Goal: Feedback & Contribution: Contribute content

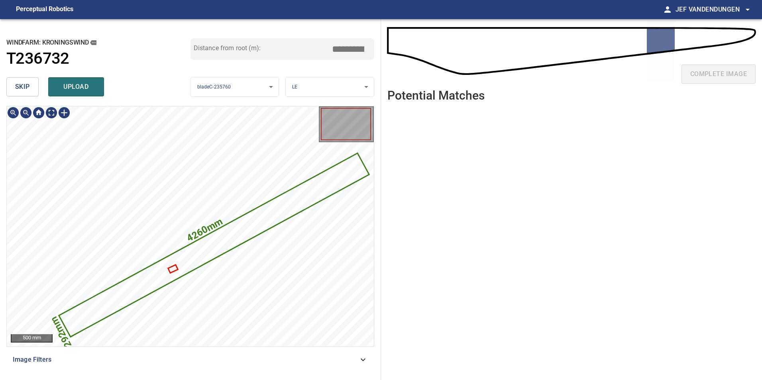
click at [224, 248] on icon at bounding box center [214, 245] width 309 height 182
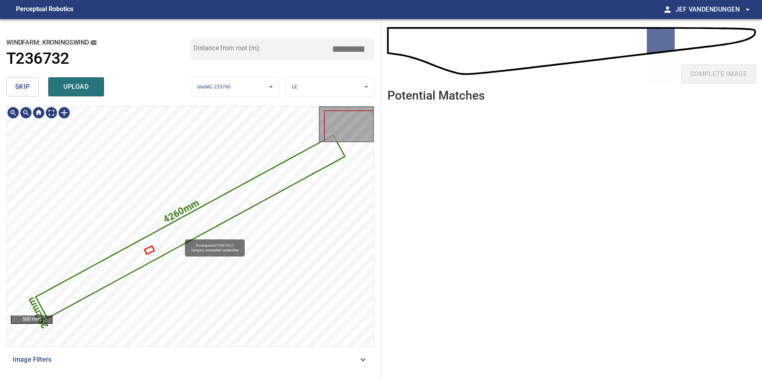
click at [181, 236] on icon at bounding box center [190, 227] width 308 height 182
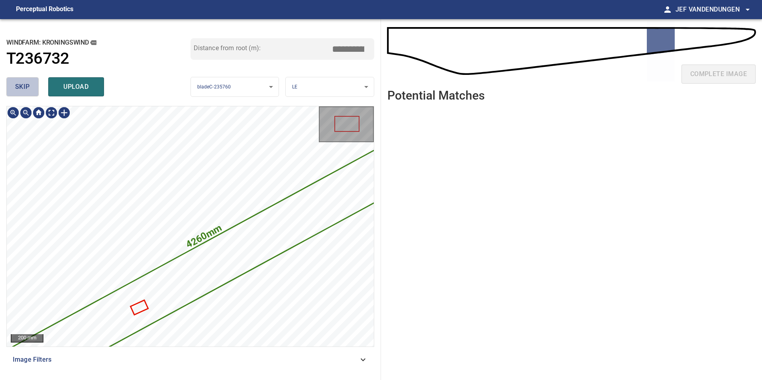
click at [26, 86] on span "skip" at bounding box center [22, 86] width 15 height 11
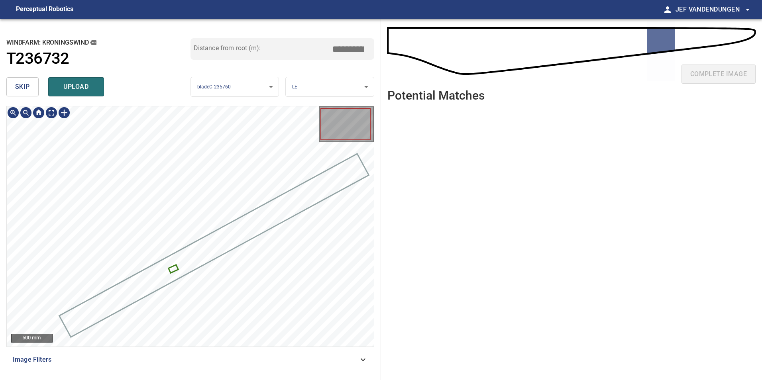
click at [329, 130] on div at bounding box center [346, 124] width 50 height 32
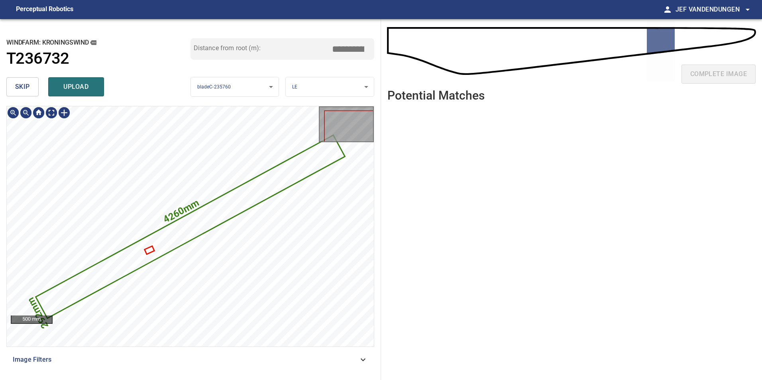
click at [153, 106] on div "4260mm 292mm" at bounding box center [190, 106] width 367 height 0
click at [146, 106] on div "4260mm 292mm Kroningswind/T236732/2 Category unclassified unclassified" at bounding box center [190, 106] width 367 height 0
click at [151, 253] on icon at bounding box center [190, 227] width 308 height 182
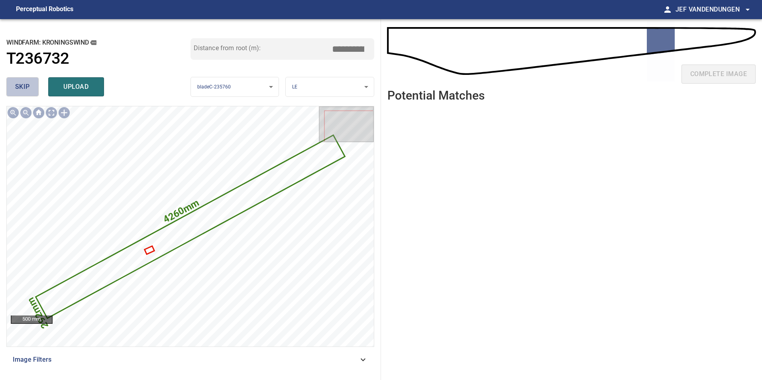
click at [31, 86] on button "skip" at bounding box center [22, 86] width 32 height 19
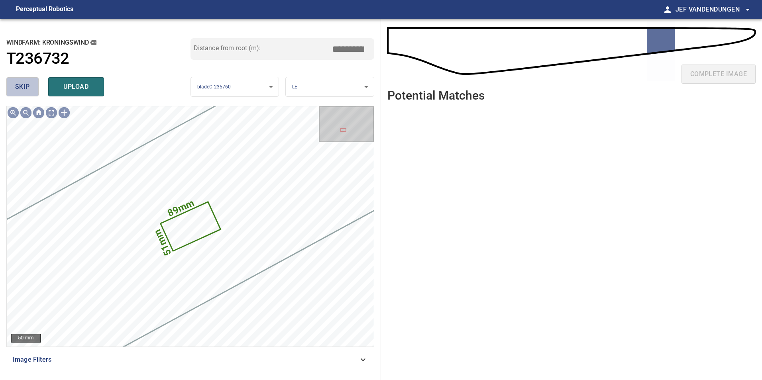
click at [28, 87] on span "skip" at bounding box center [22, 86] width 15 height 11
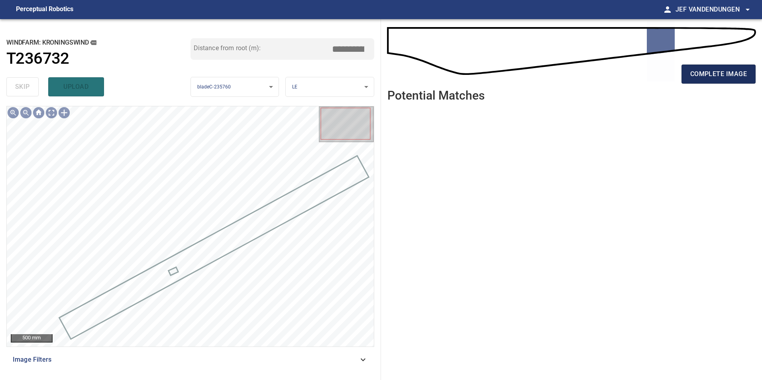
click at [701, 77] on span "complete image" at bounding box center [719, 74] width 57 height 11
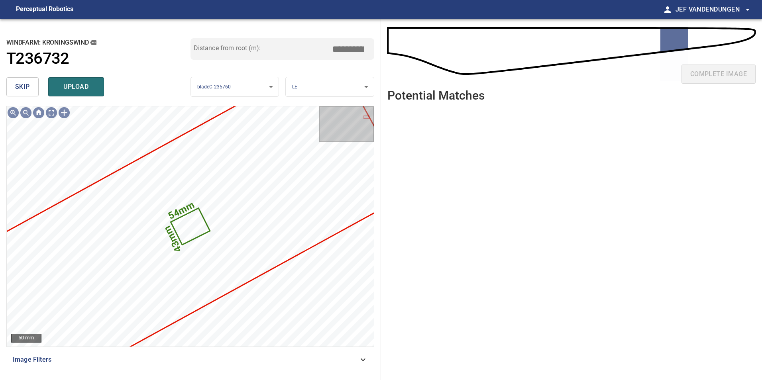
click at [27, 88] on span "skip" at bounding box center [22, 86] width 15 height 11
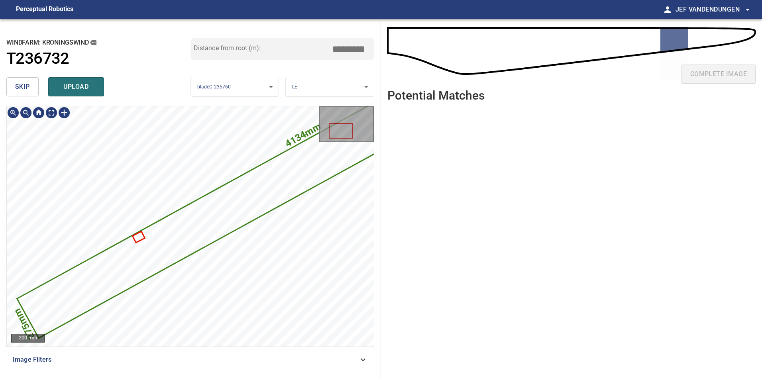
click at [250, 80] on div "**********" at bounding box center [190, 199] width 381 height 361
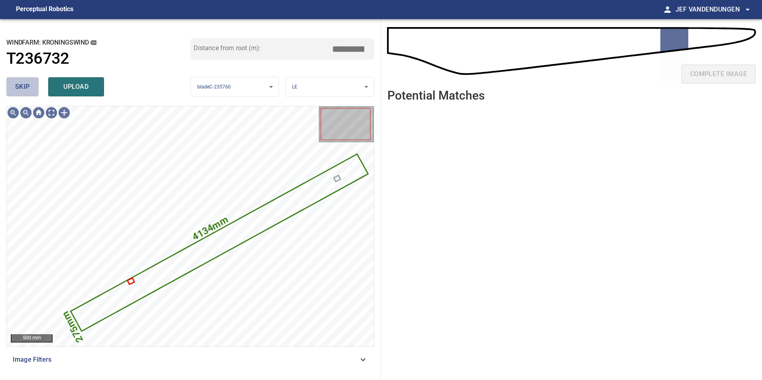
click at [16, 88] on span "skip" at bounding box center [22, 86] width 15 height 11
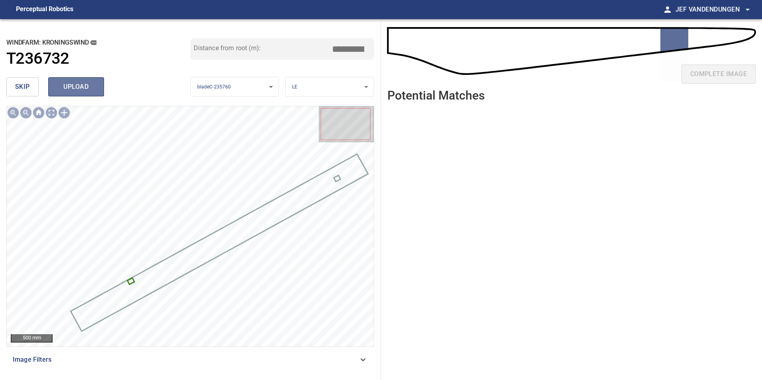
click at [59, 91] on span "upload" at bounding box center [76, 86] width 38 height 11
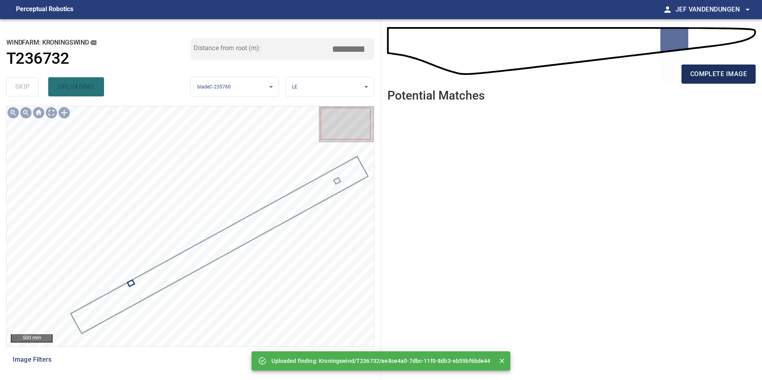
click at [731, 79] on span "complete image" at bounding box center [719, 74] width 57 height 11
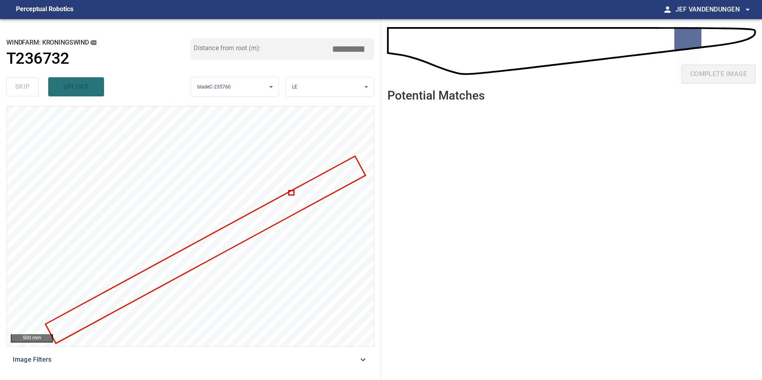
click at [289, 192] on div at bounding box center [190, 226] width 367 height 240
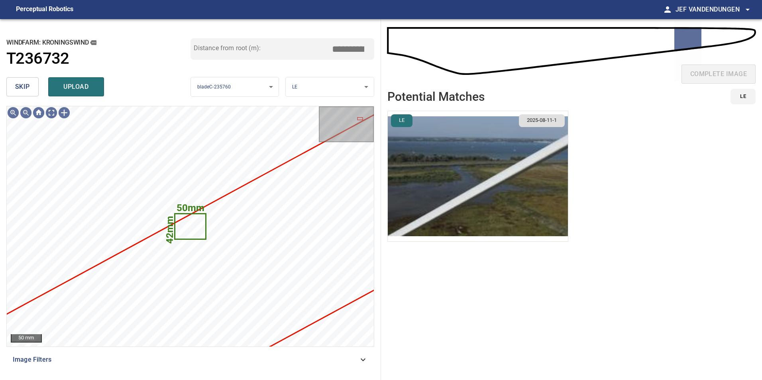
click at [24, 92] on span "skip" at bounding box center [22, 86] width 15 height 11
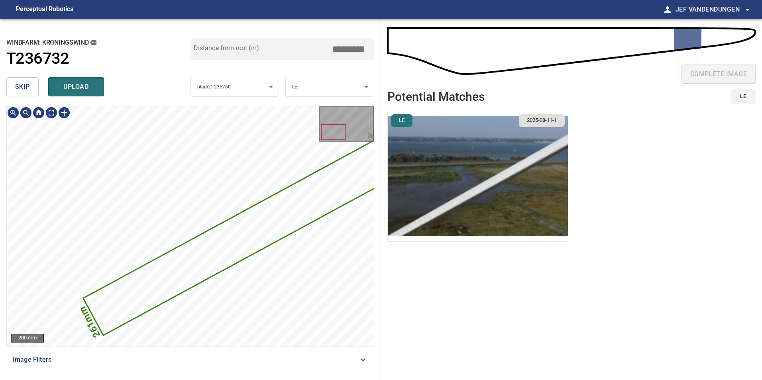
click at [26, 89] on span "skip" at bounding box center [22, 86] width 15 height 11
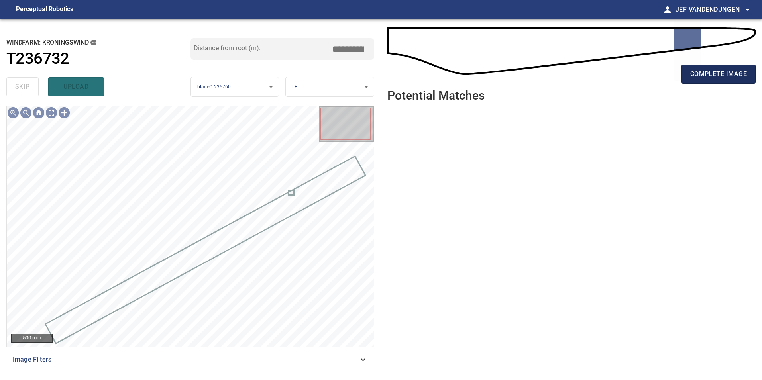
click at [705, 75] on span "complete image" at bounding box center [719, 74] width 57 height 11
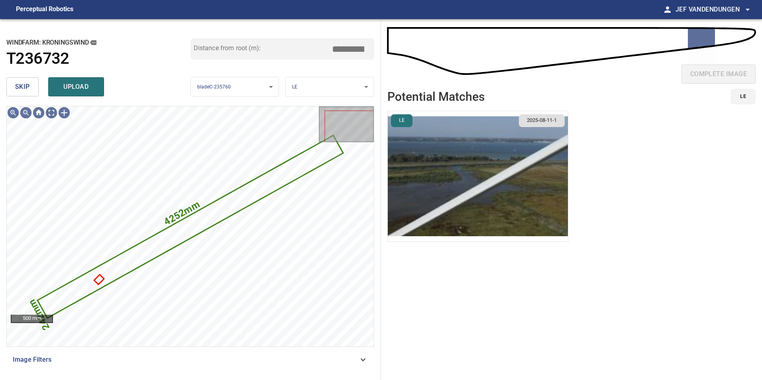
click at [22, 86] on span "skip" at bounding box center [22, 86] width 15 height 11
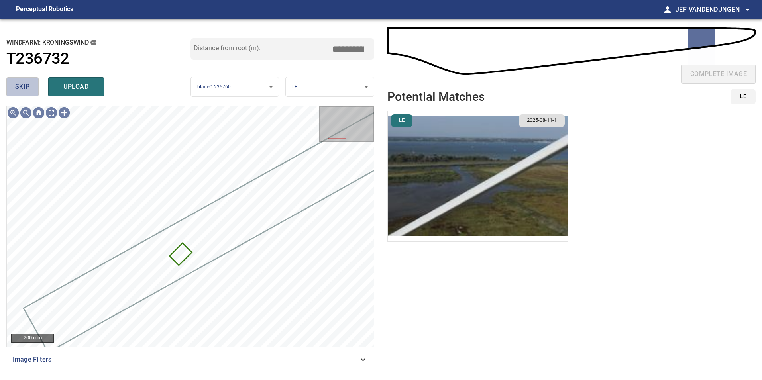
click at [20, 86] on span "skip" at bounding box center [22, 86] width 15 height 11
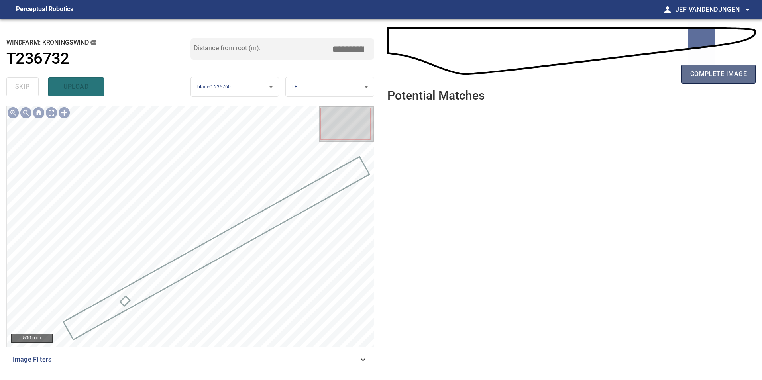
click at [714, 77] on span "complete image" at bounding box center [719, 74] width 57 height 11
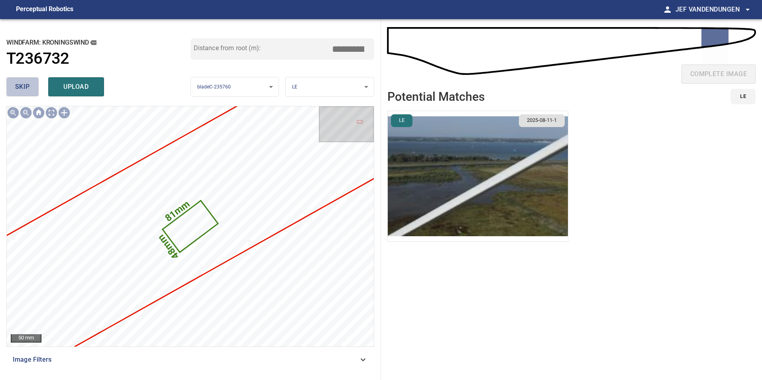
click at [16, 87] on span "skip" at bounding box center [22, 86] width 15 height 11
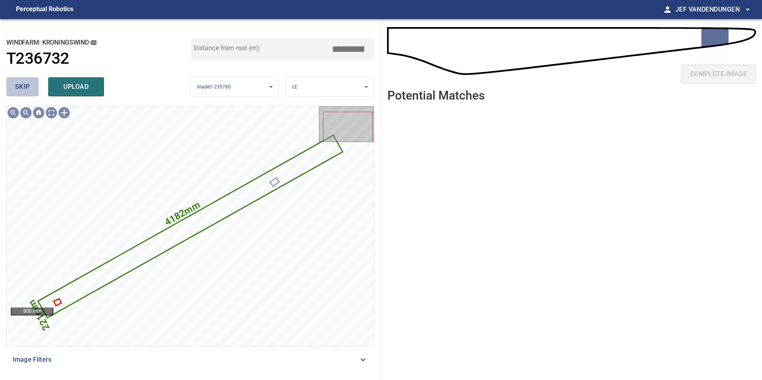
click at [14, 89] on button "skip" at bounding box center [22, 86] width 32 height 19
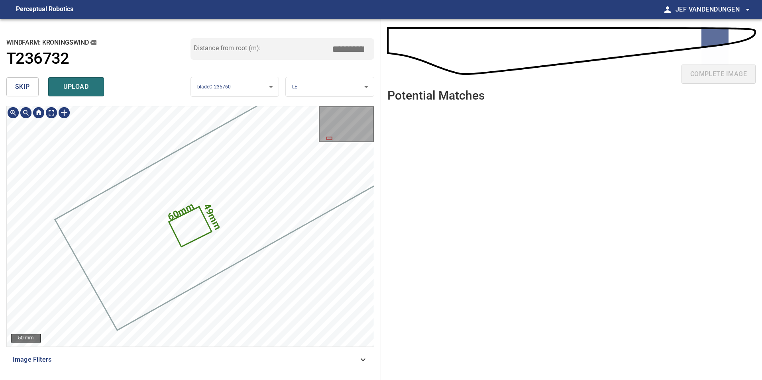
click at [190, 226] on icon at bounding box center [190, 227] width 41 height 38
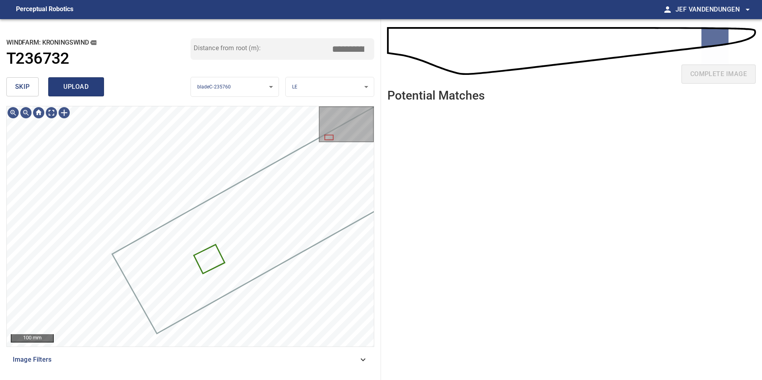
click at [87, 83] on span "upload" at bounding box center [76, 86] width 38 height 11
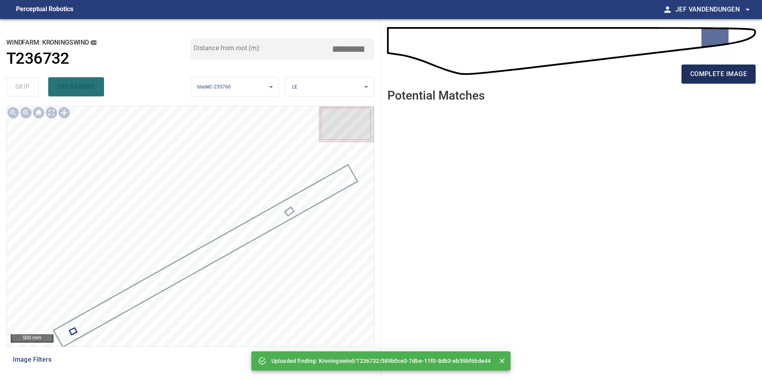
click at [723, 76] on span "complete image" at bounding box center [719, 74] width 57 height 11
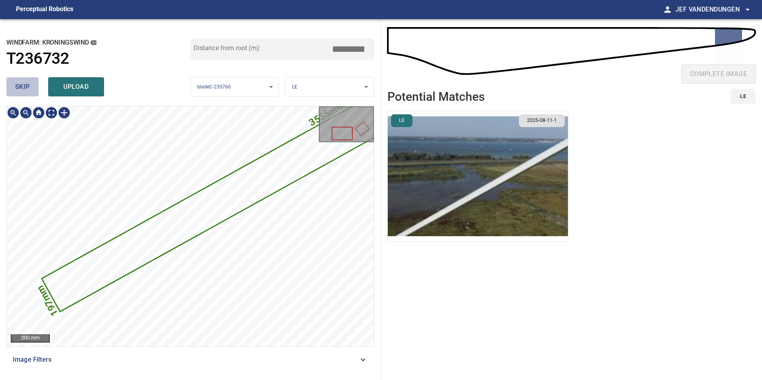
click at [20, 89] on span "skip" at bounding box center [22, 86] width 15 height 11
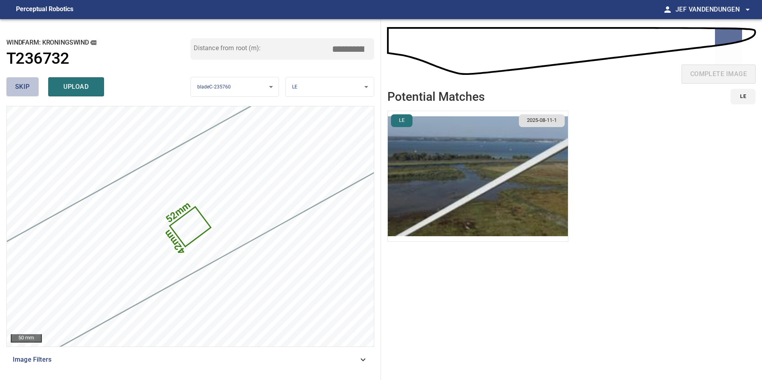
click at [30, 86] on span "skip" at bounding box center [22, 86] width 15 height 11
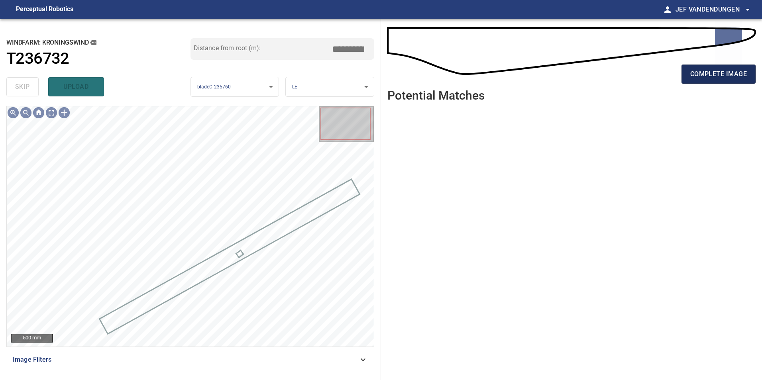
click at [698, 79] on span "complete image" at bounding box center [719, 74] width 57 height 11
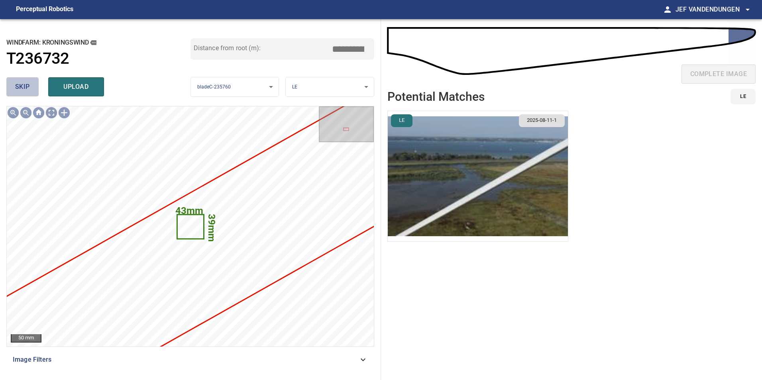
click at [22, 87] on span "skip" at bounding box center [22, 86] width 15 height 11
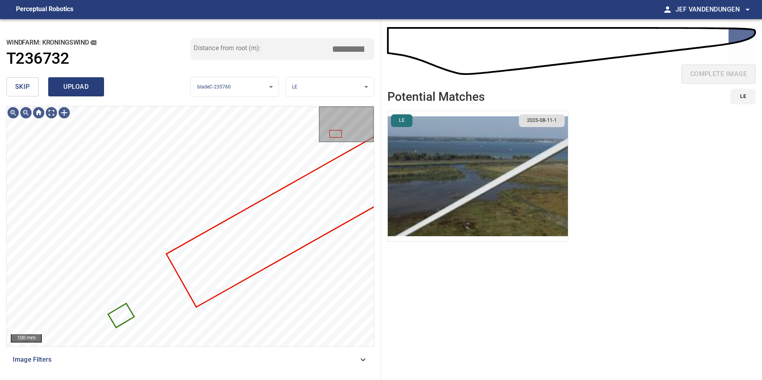
click at [76, 86] on span "upload" at bounding box center [76, 86] width 38 height 11
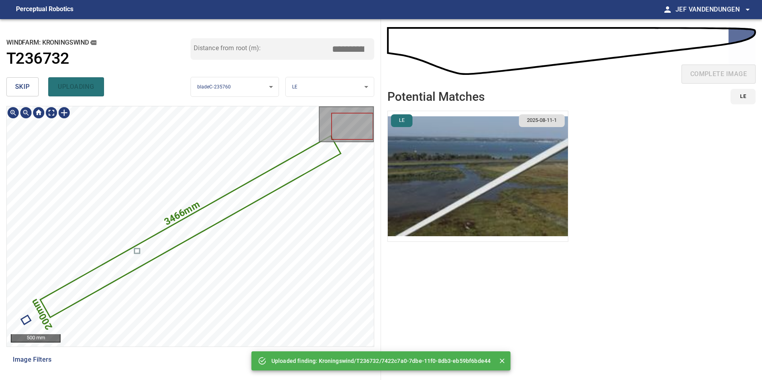
click at [195, 226] on icon at bounding box center [190, 227] width 299 height 180
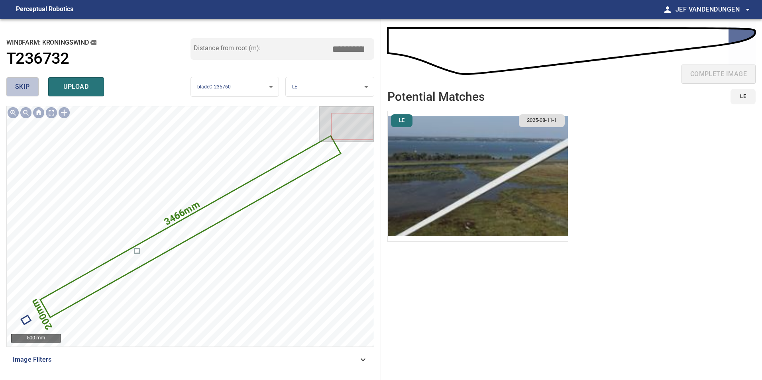
click at [32, 86] on button "skip" at bounding box center [22, 86] width 32 height 19
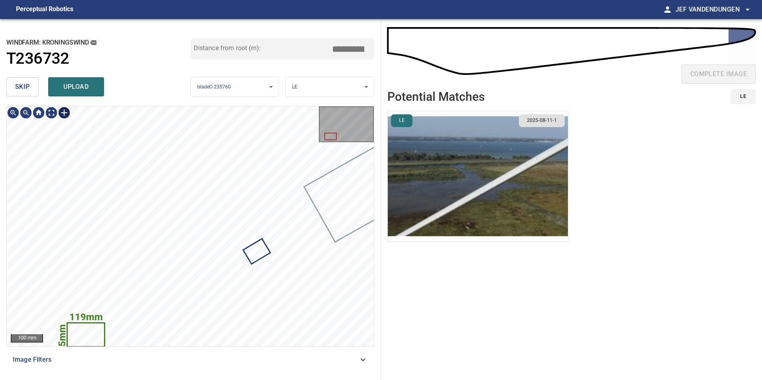
click at [66, 114] on div at bounding box center [64, 112] width 13 height 13
click at [129, 279] on div "119mm 75mm" at bounding box center [190, 226] width 367 height 240
click at [128, 267] on div at bounding box center [116, 272] width 25 height 14
click at [98, 327] on div "119mm 75mm" at bounding box center [190, 226] width 367 height 240
click at [122, 288] on div "119mm 75mm" at bounding box center [190, 226] width 367 height 240
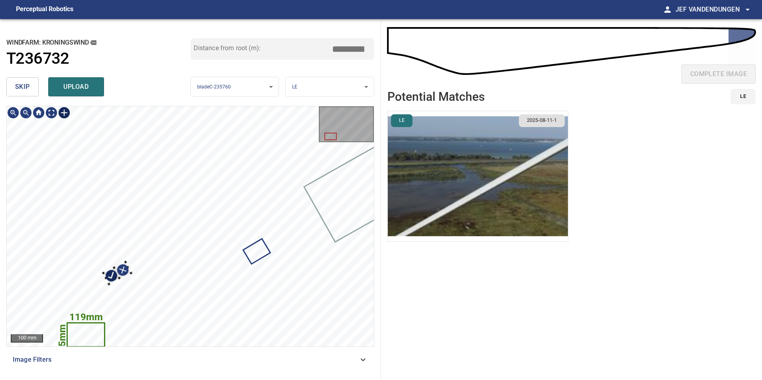
click at [113, 268] on div at bounding box center [117, 273] width 28 height 22
click at [131, 272] on div at bounding box center [131, 273] width 3 height 3
click at [122, 283] on div "119mm 75mm" at bounding box center [190, 226] width 367 height 240
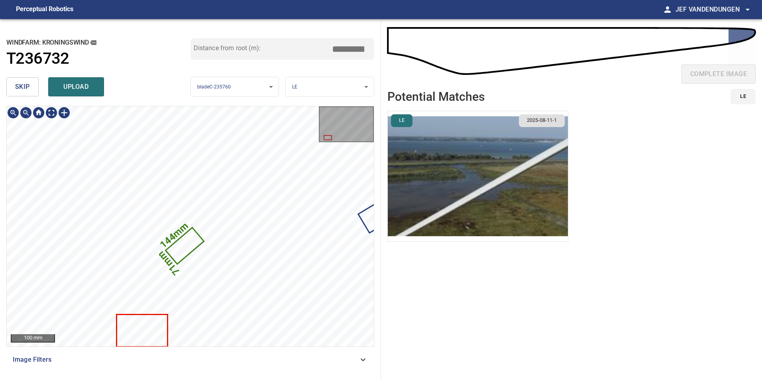
click at [178, 279] on div "144mm 71mm Kroningswind/T236732/4c5889f1-89ca-49f5-3705-27c584466594 Category u…" at bounding box center [190, 226] width 367 height 240
click at [180, 249] on icon at bounding box center [185, 245] width 37 height 35
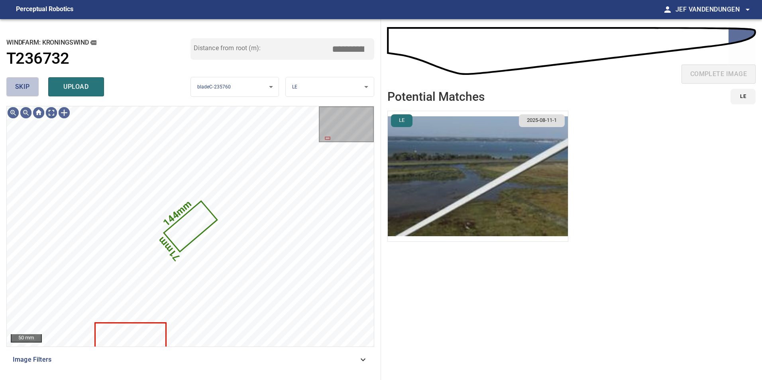
click at [18, 85] on span "skip" at bounding box center [22, 86] width 15 height 11
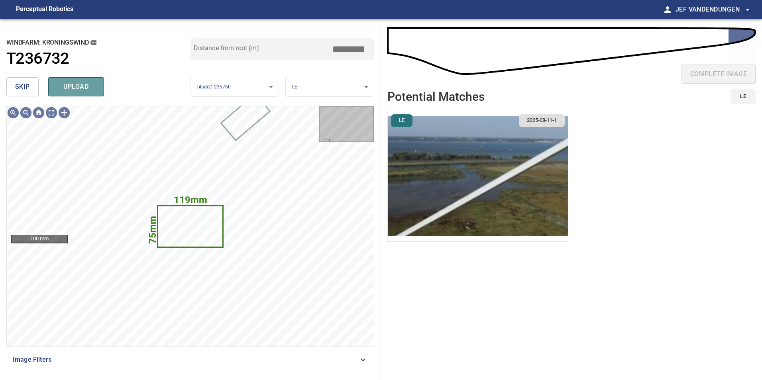
click at [62, 83] on span "upload" at bounding box center [76, 86] width 38 height 11
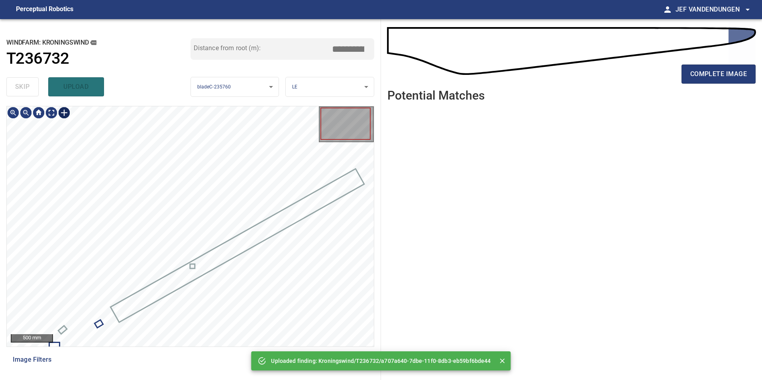
click at [62, 113] on div at bounding box center [64, 112] width 13 height 13
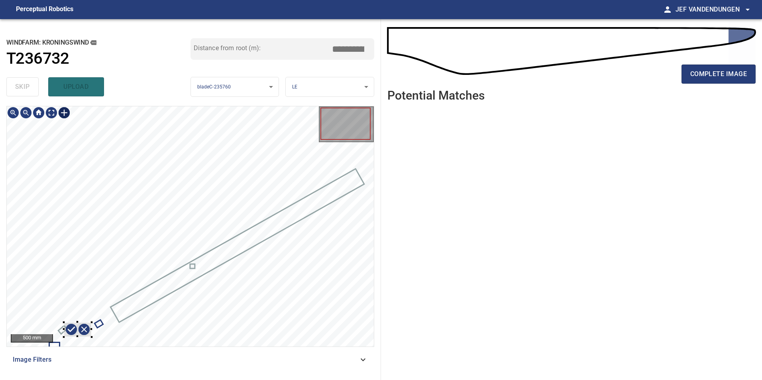
click at [92, 323] on div at bounding box center [190, 226] width 367 height 240
click at [77, 338] on div at bounding box center [77, 330] width 31 height 28
click at [77, 339] on div at bounding box center [81, 336] width 23 height 16
click at [76, 340] on div at bounding box center [77, 330] width 31 height 28
click at [91, 313] on div at bounding box center [190, 226] width 367 height 240
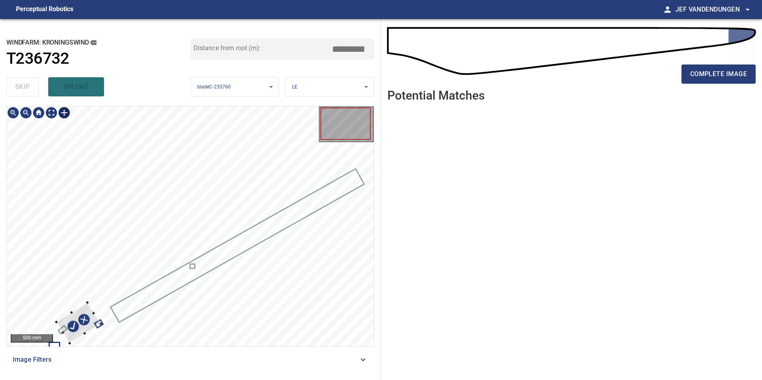
click at [91, 302] on div at bounding box center [190, 226] width 367 height 240
click at [61, 331] on div at bounding box center [79, 325] width 49 height 47
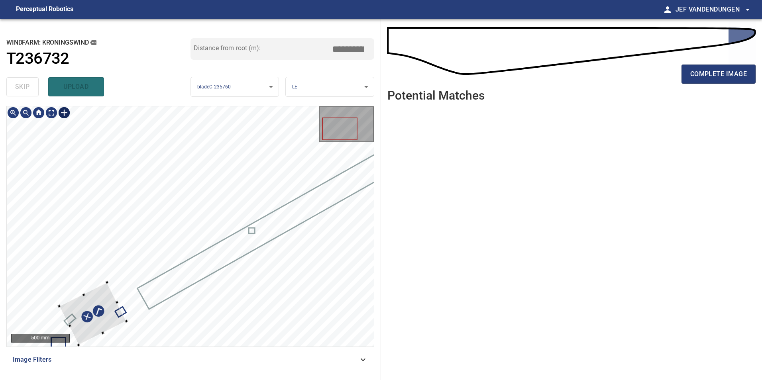
click at [73, 302] on div at bounding box center [190, 226] width 367 height 240
click at [71, 329] on div at bounding box center [190, 226] width 367 height 240
click at [88, 305] on div at bounding box center [93, 314] width 68 height 65
click at [88, 298] on div at bounding box center [190, 226] width 367 height 240
click at [59, 291] on div at bounding box center [190, 226] width 367 height 240
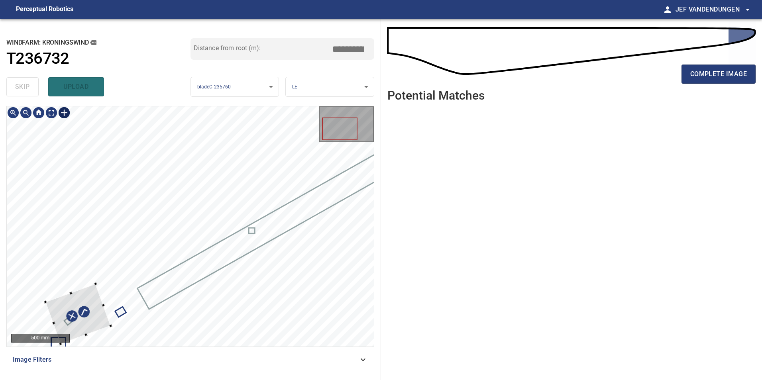
click at [64, 305] on div at bounding box center [190, 226] width 367 height 240
click at [53, 303] on div at bounding box center [77, 314] width 61 height 55
click at [61, 300] on div at bounding box center [77, 314] width 61 height 55
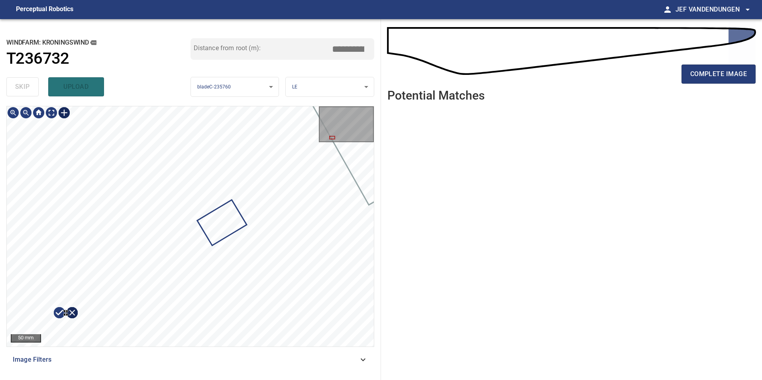
click at [165, 247] on div at bounding box center [190, 226] width 367 height 240
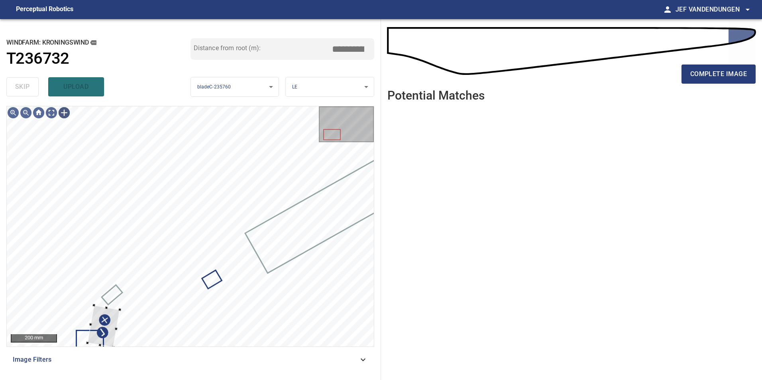
click at [110, 347] on div "200 mm Image Filters" at bounding box center [190, 240] width 368 height 268
click at [126, 322] on div at bounding box center [190, 226] width 367 height 240
click at [121, 325] on div at bounding box center [190, 226] width 367 height 240
click at [126, 312] on div at bounding box center [190, 226] width 367 height 240
click at [126, 315] on div at bounding box center [190, 226] width 367 height 240
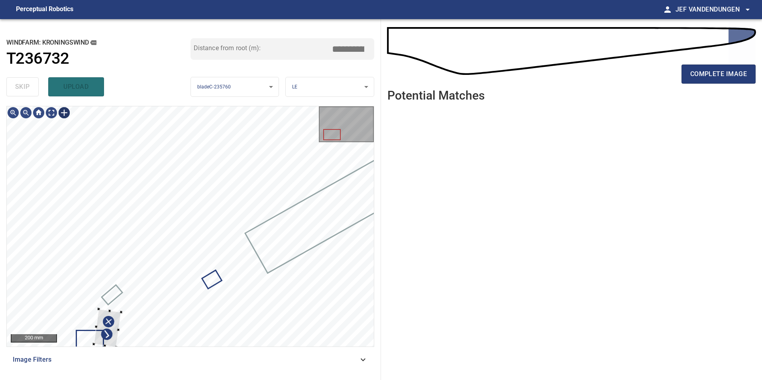
click at [115, 347] on div "200 mm" at bounding box center [190, 226] width 368 height 241
click at [124, 335] on div at bounding box center [190, 226] width 367 height 240
click at [124, 344] on div at bounding box center [190, 226] width 367 height 240
click at [111, 311] on div at bounding box center [111, 311] width 3 height 3
click at [124, 314] on div at bounding box center [190, 226] width 367 height 240
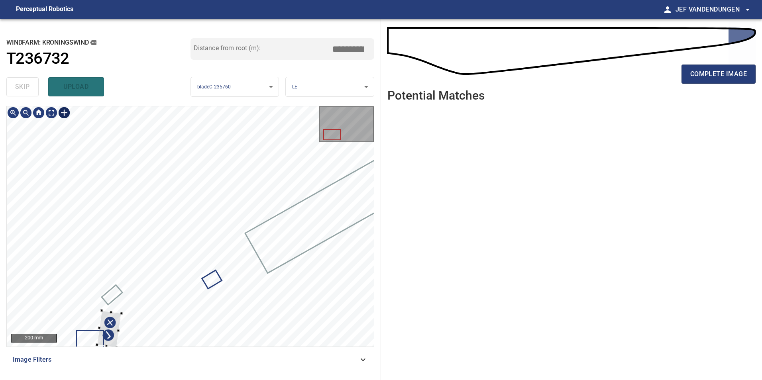
click at [115, 311] on div at bounding box center [190, 226] width 367 height 240
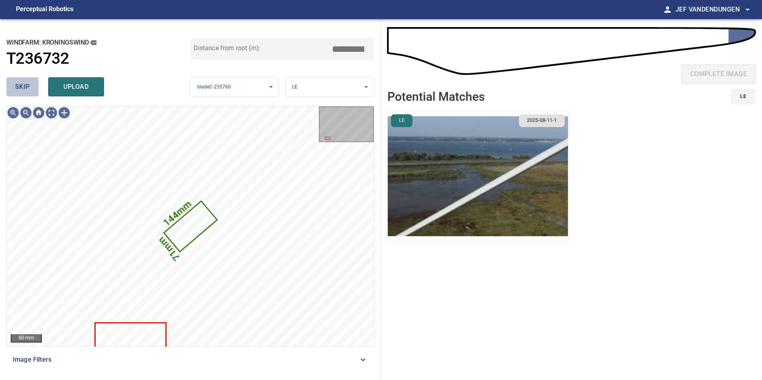
click at [30, 86] on button "skip" at bounding box center [22, 86] width 32 height 19
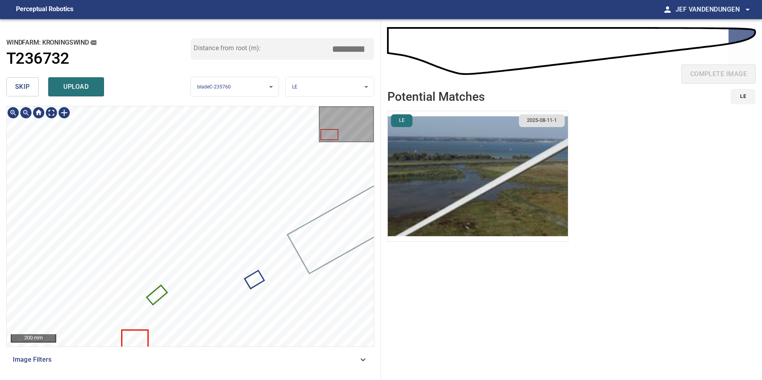
click at [154, 333] on div "Kroningswind/T236732/4c5889f1-89ca-49f5-3705-27c584466594 Category 2 unclassifi…" at bounding box center [190, 226] width 367 height 240
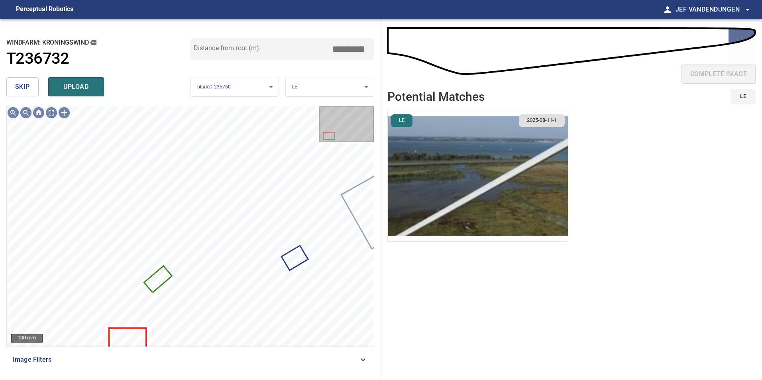
click at [20, 84] on span "skip" at bounding box center [22, 86] width 15 height 11
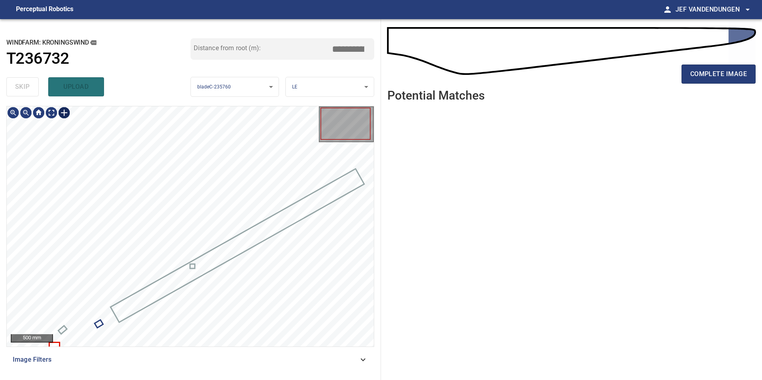
click at [60, 114] on div at bounding box center [64, 112] width 13 height 13
click at [66, 113] on img at bounding box center [64, 112] width 13 height 13
click at [63, 111] on div at bounding box center [64, 112] width 13 height 13
click at [75, 348] on div "500 mm Image Filters" at bounding box center [190, 240] width 368 height 268
click at [74, 332] on div at bounding box center [190, 226] width 367 height 240
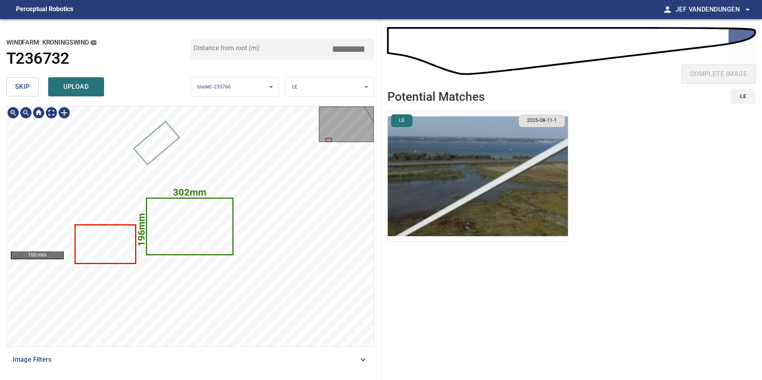
click at [136, 240] on text "196mm" at bounding box center [141, 229] width 11 height 33
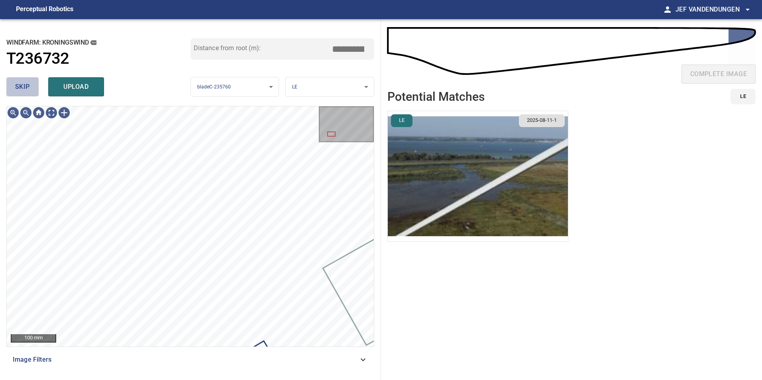
click at [25, 89] on span "skip" at bounding box center [22, 86] width 15 height 11
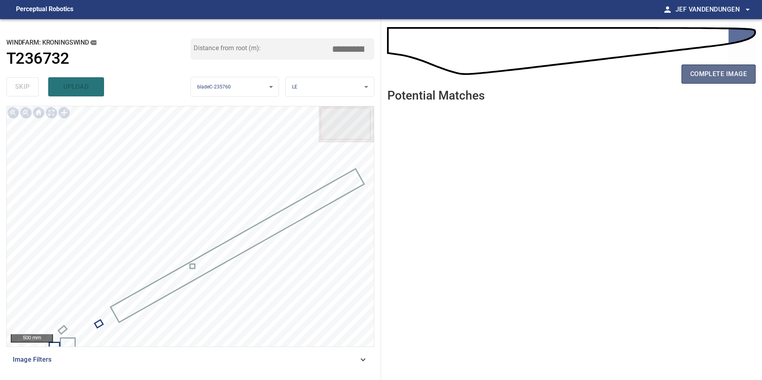
click at [715, 82] on button "complete image" at bounding box center [719, 74] width 74 height 19
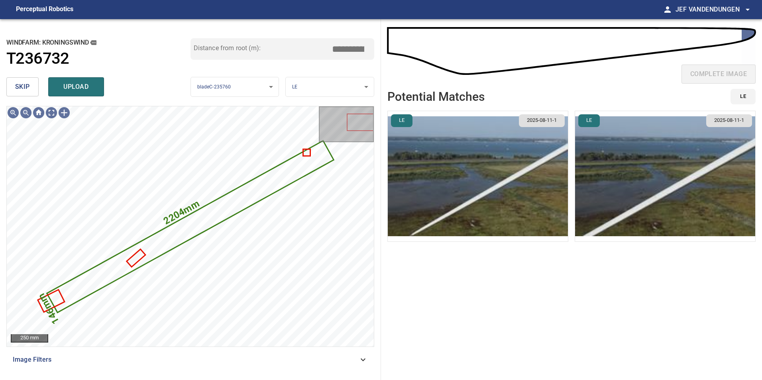
click at [9, 85] on button "skip" at bounding box center [22, 86] width 32 height 19
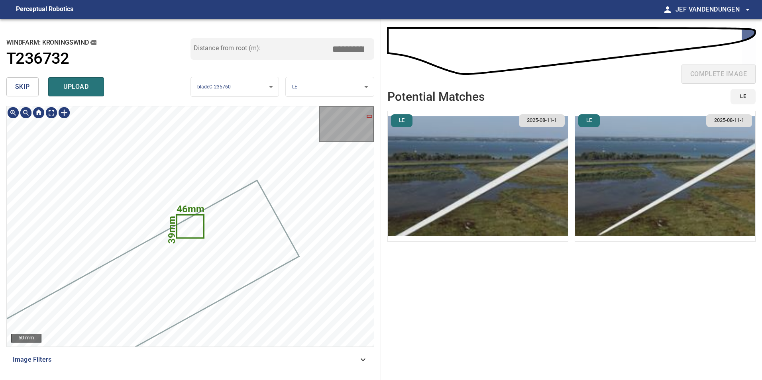
click at [195, 222] on icon at bounding box center [190, 227] width 26 height 22
click at [17, 85] on span "skip" at bounding box center [22, 86] width 15 height 11
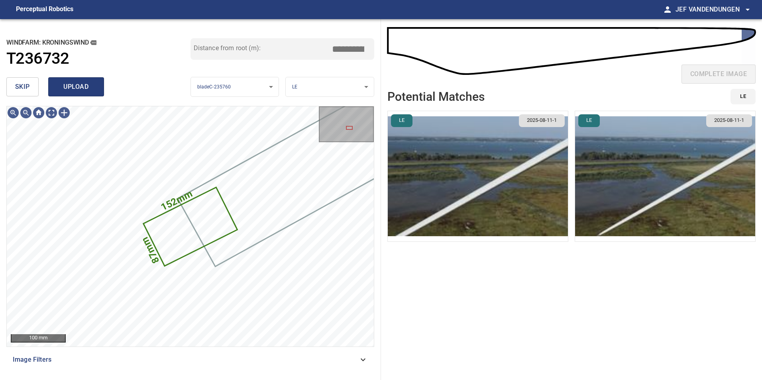
click at [84, 89] on span "upload" at bounding box center [76, 86] width 38 height 11
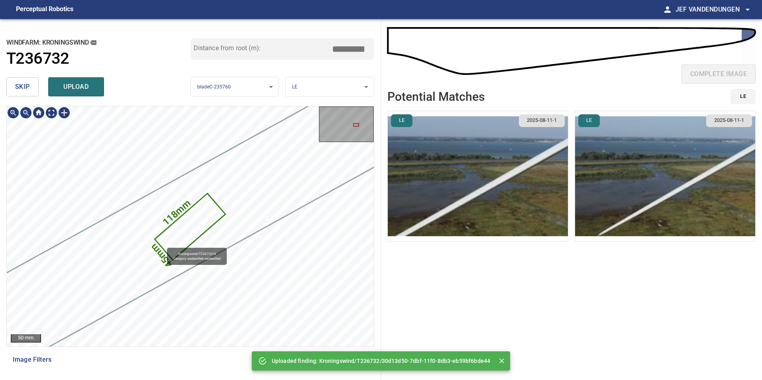
click at [163, 244] on icon at bounding box center [190, 226] width 69 height 65
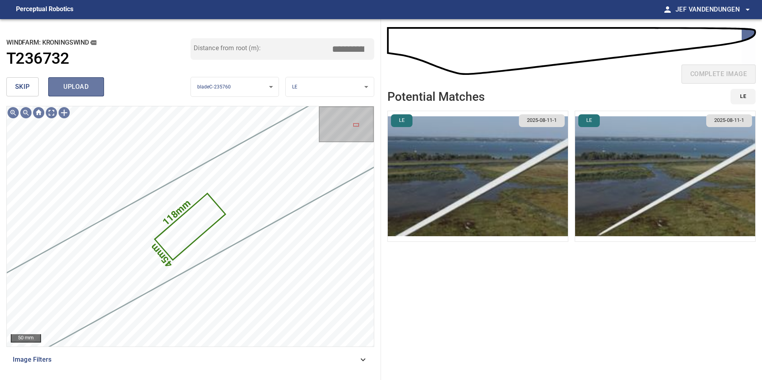
click at [82, 89] on span "upload" at bounding box center [76, 86] width 38 height 11
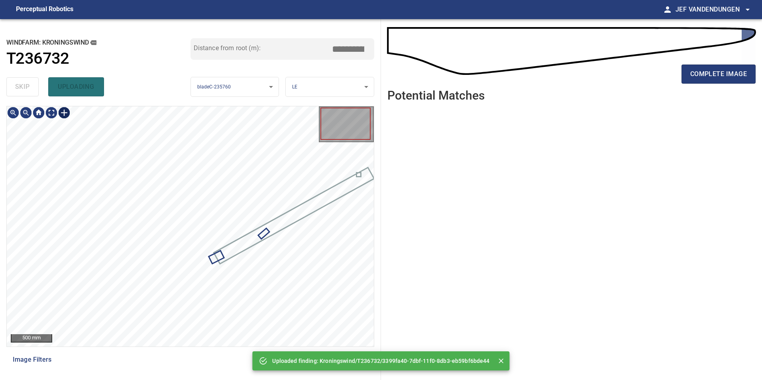
click at [63, 110] on div at bounding box center [64, 112] width 13 height 13
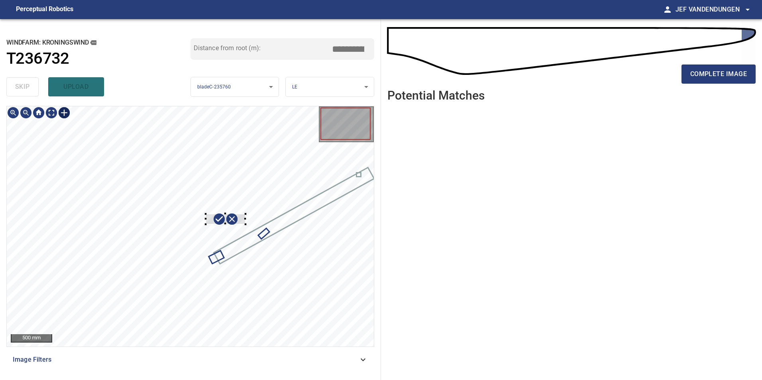
click at [244, 225] on div at bounding box center [190, 226] width 367 height 240
click at [237, 212] on div at bounding box center [238, 210] width 3 height 3
click at [242, 215] on div at bounding box center [225, 219] width 38 height 29
click at [244, 221] on div at bounding box center [232, 231] width 38 height 29
click at [250, 238] on div "Kroningswind/T236732/3 Category 2 unclassified" at bounding box center [190, 226] width 367 height 240
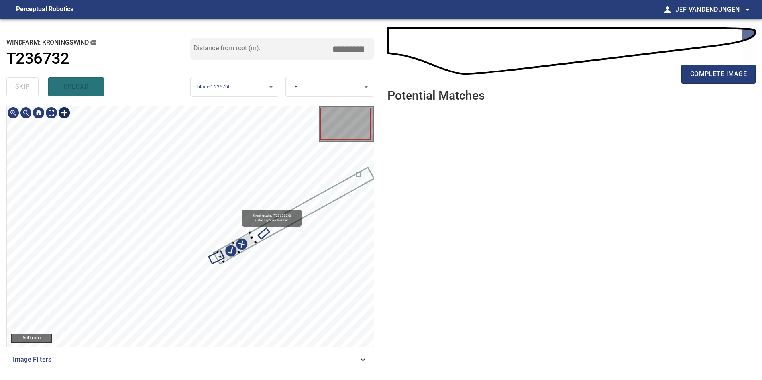
click at [250, 239] on div at bounding box center [251, 237] width 3 height 3
click at [238, 248] on div at bounding box center [230, 252] width 24 height 20
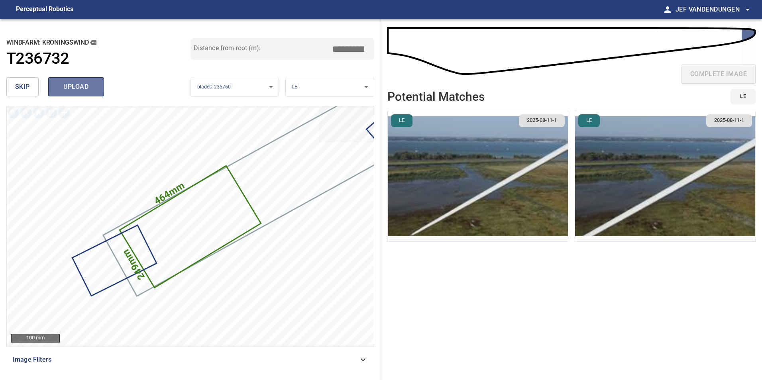
click at [92, 85] on span "upload" at bounding box center [76, 86] width 38 height 11
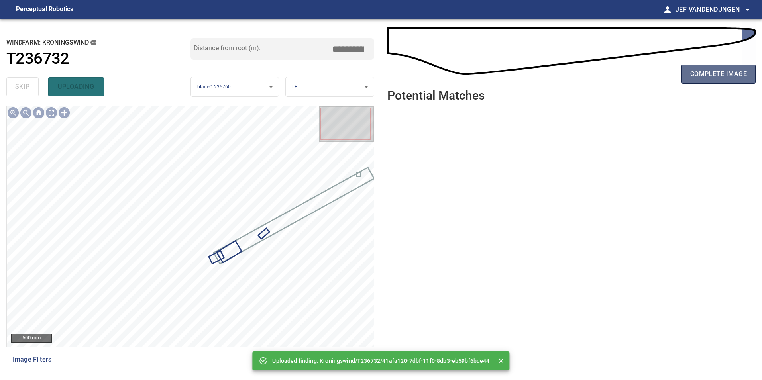
click at [719, 71] on span "complete image" at bounding box center [719, 74] width 57 height 11
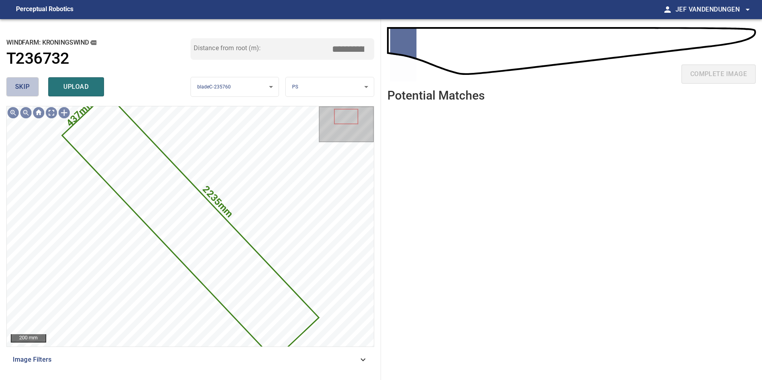
drag, startPoint x: 26, startPoint y: 87, endPoint x: 48, endPoint y: 89, distance: 22.4
click at [26, 88] on span "skip" at bounding box center [22, 86] width 15 height 11
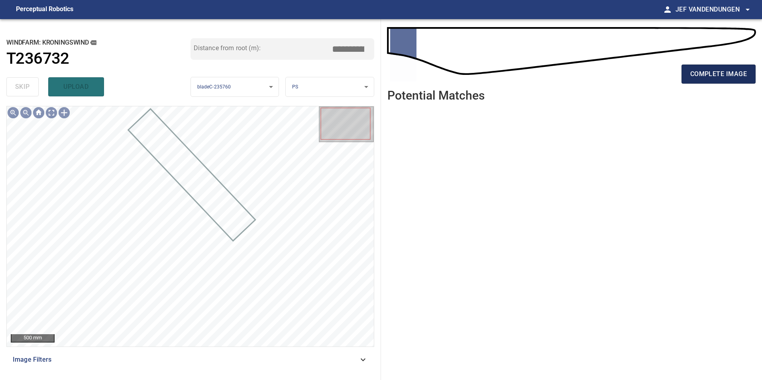
click at [734, 81] on button "complete image" at bounding box center [719, 74] width 74 height 19
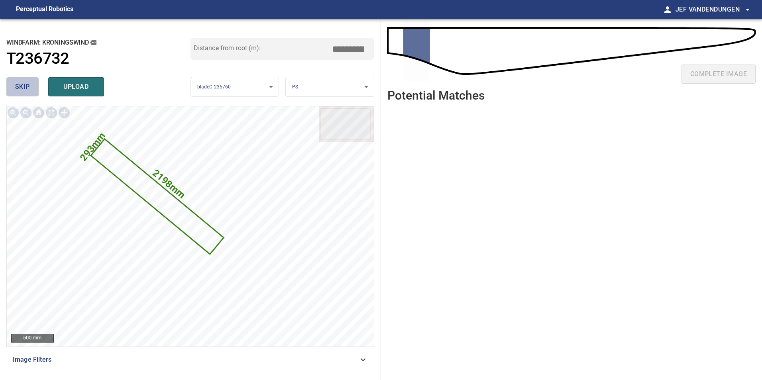
click at [25, 86] on span "skip" at bounding box center [22, 86] width 15 height 11
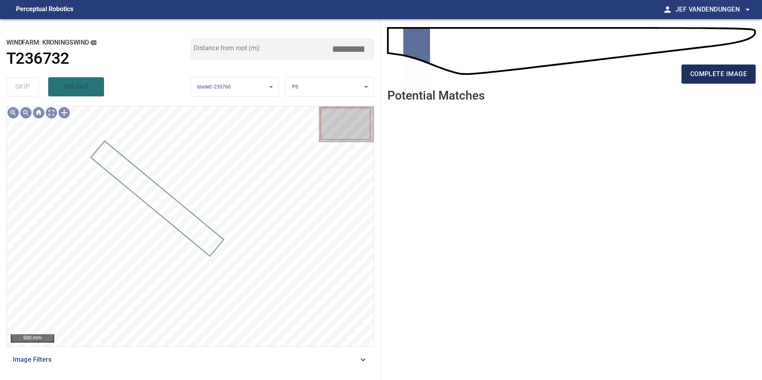
click at [716, 77] on span "complete image" at bounding box center [719, 74] width 57 height 11
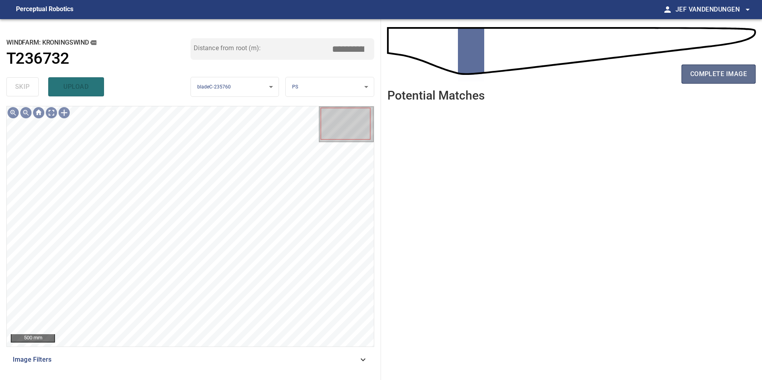
click at [715, 76] on span "complete image" at bounding box center [719, 74] width 57 height 11
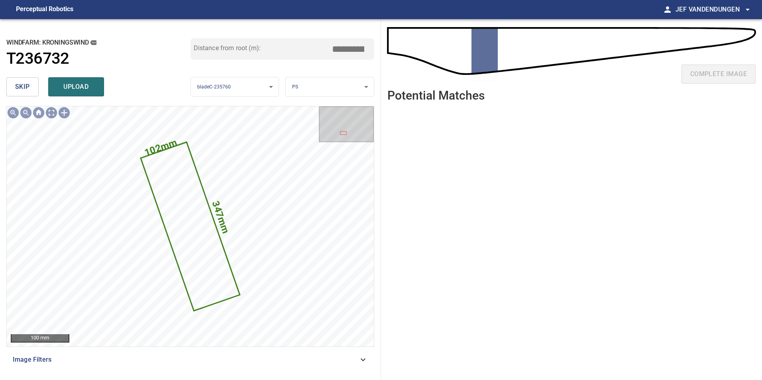
click at [20, 86] on span "skip" at bounding box center [22, 86] width 15 height 11
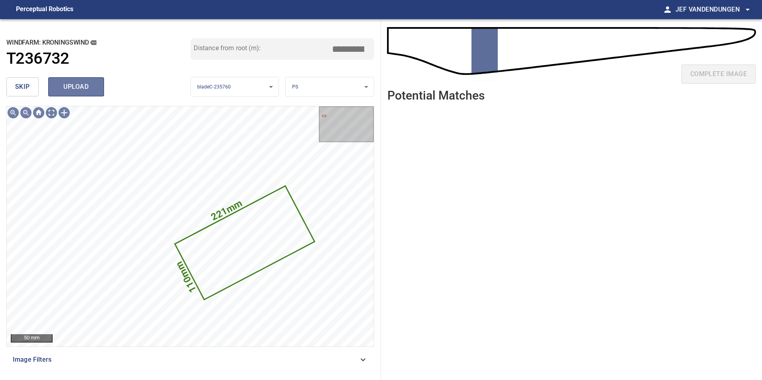
click at [70, 84] on span "upload" at bounding box center [76, 86] width 38 height 11
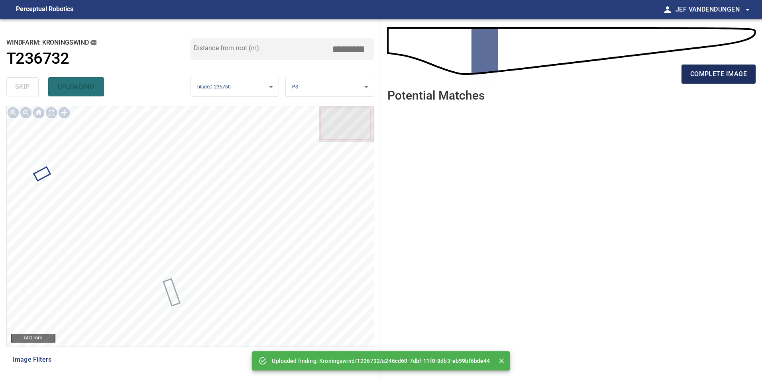
click at [710, 75] on span "complete image" at bounding box center [719, 74] width 57 height 11
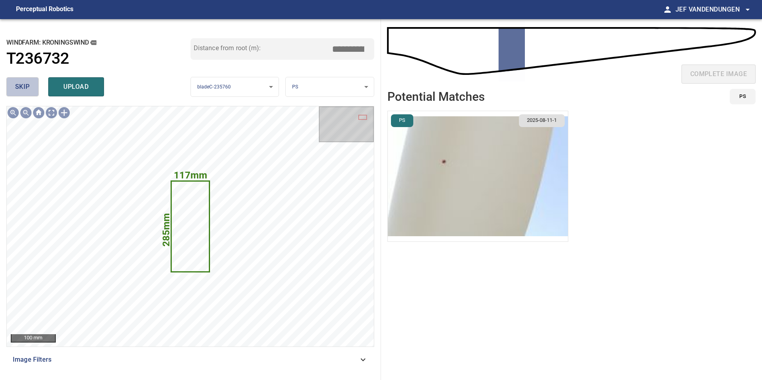
click at [22, 92] on span "skip" at bounding box center [22, 86] width 15 height 11
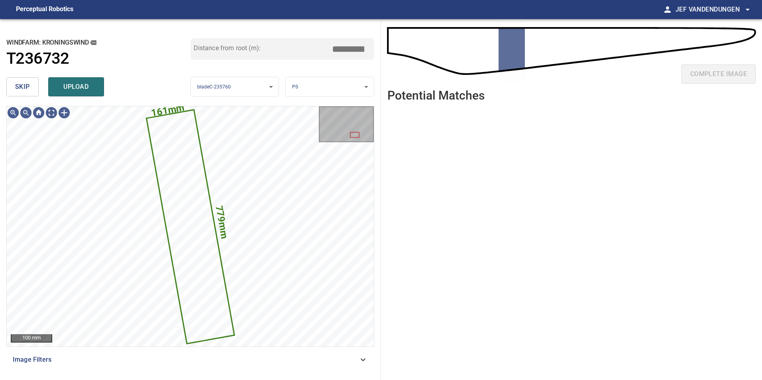
click at [22, 89] on span "skip" at bounding box center [22, 86] width 15 height 11
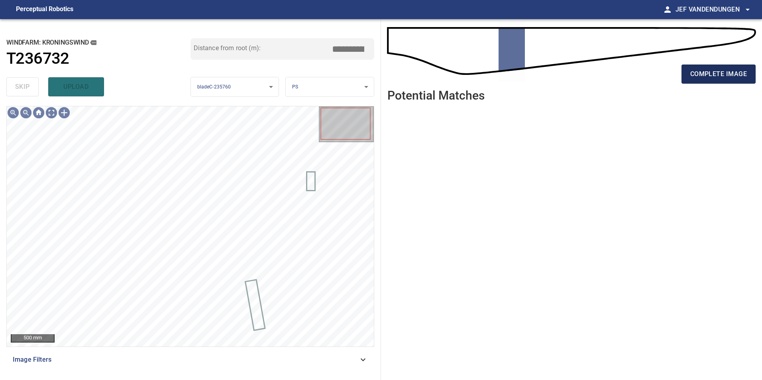
click at [722, 76] on span "complete image" at bounding box center [719, 74] width 57 height 11
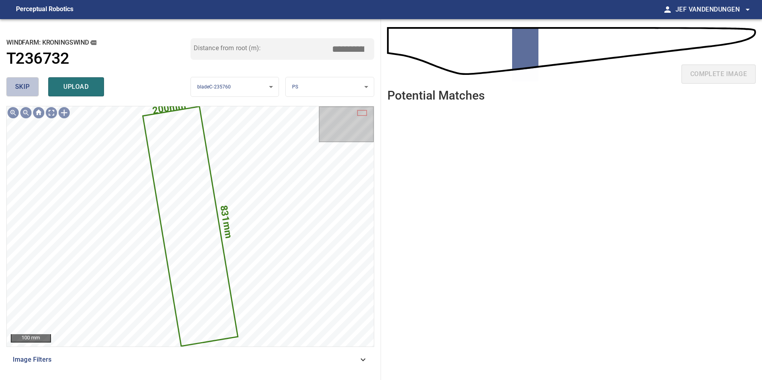
click at [12, 86] on button "skip" at bounding box center [22, 86] width 32 height 19
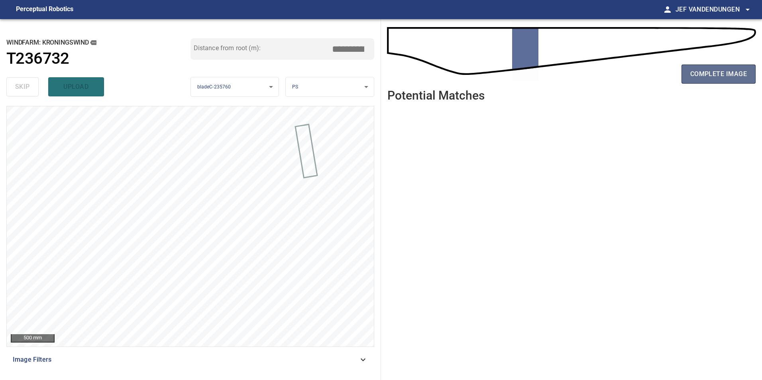
drag, startPoint x: 699, startPoint y: 74, endPoint x: 684, endPoint y: 82, distance: 17.1
click at [699, 74] on span "complete image" at bounding box center [719, 74] width 57 height 11
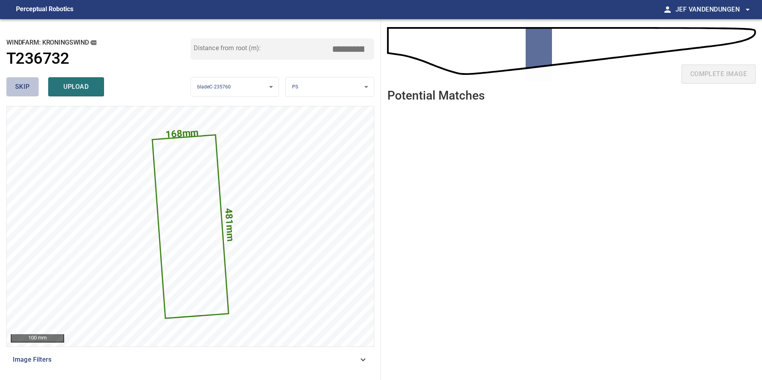
click at [24, 85] on span "skip" at bounding box center [22, 86] width 15 height 11
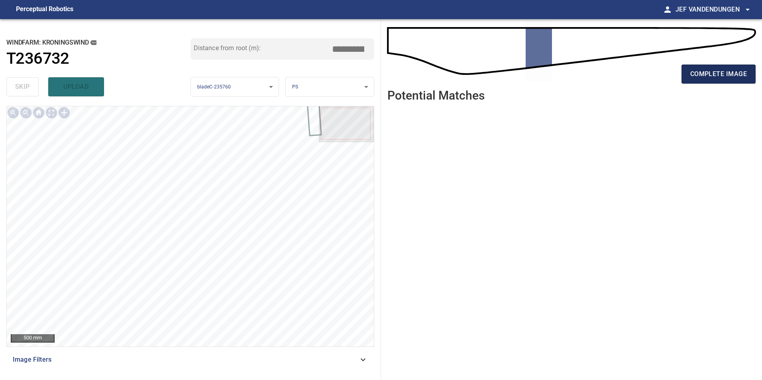
click at [682, 69] on button "complete image" at bounding box center [719, 74] width 74 height 19
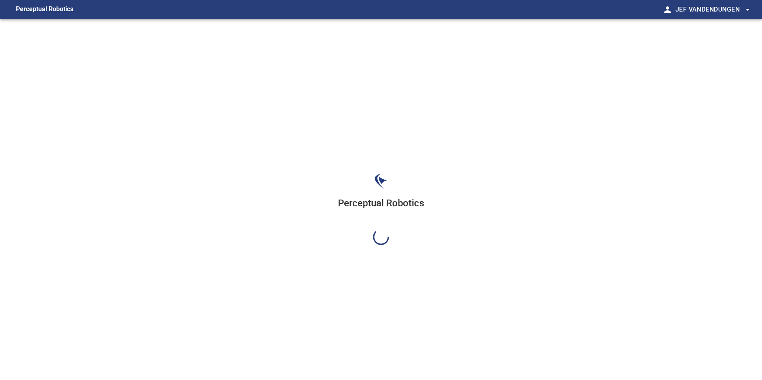
click at [702, 73] on div "Perceptual Robotics" at bounding box center [381, 209] width 762 height 380
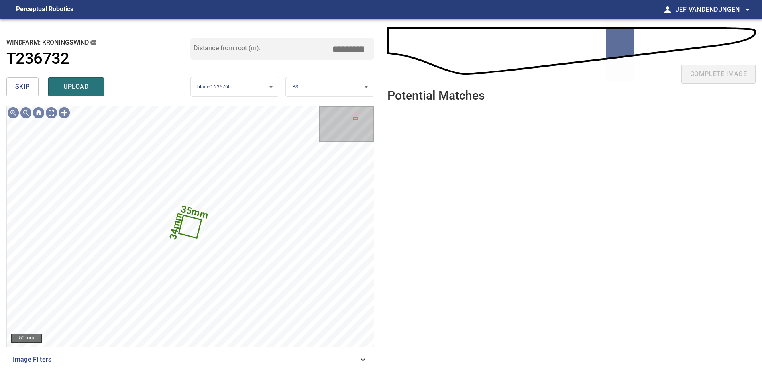
click at [30, 84] on button "skip" at bounding box center [22, 86] width 32 height 19
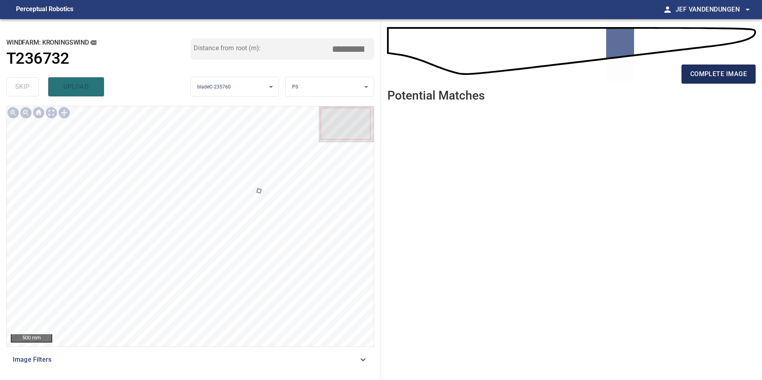
click at [721, 81] on button "complete image" at bounding box center [719, 74] width 74 height 19
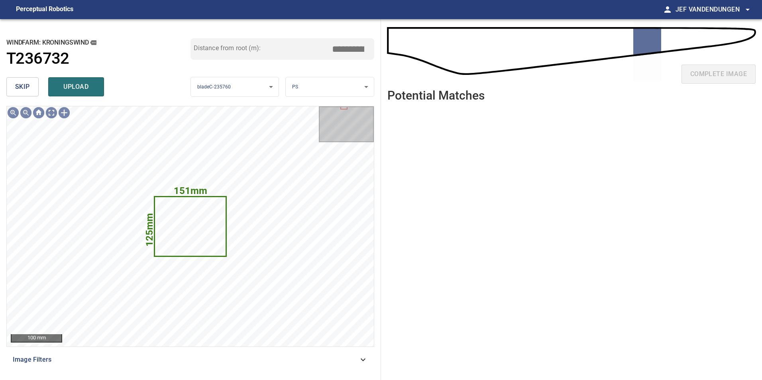
click at [16, 85] on span "skip" at bounding box center [22, 86] width 15 height 11
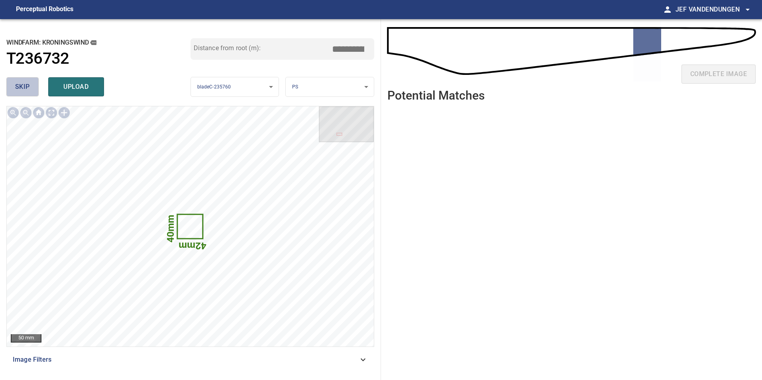
click at [20, 87] on span "skip" at bounding box center [22, 86] width 15 height 11
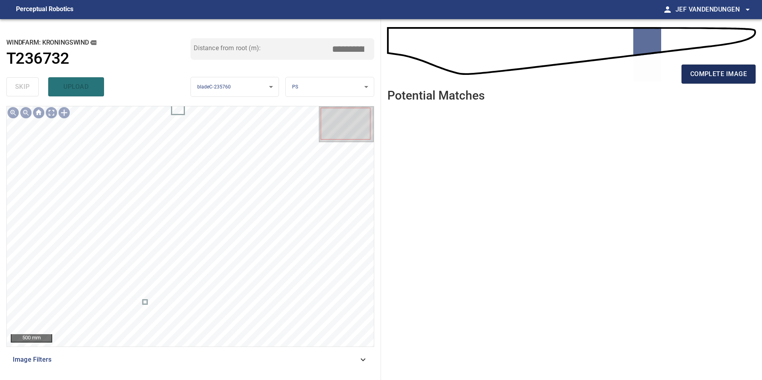
click at [723, 80] on button "complete image" at bounding box center [719, 74] width 74 height 19
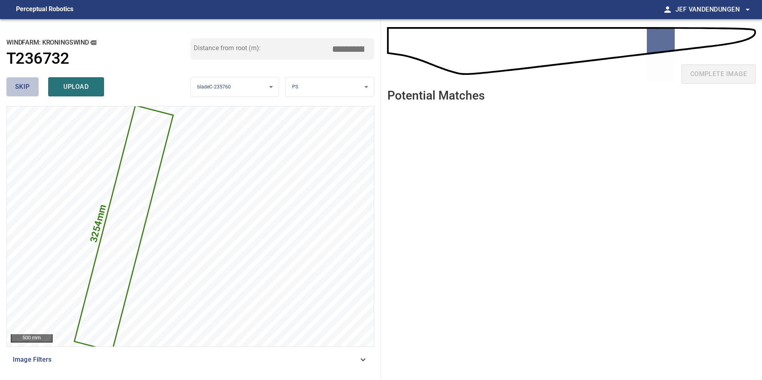
click at [22, 88] on span "skip" at bounding box center [22, 86] width 15 height 11
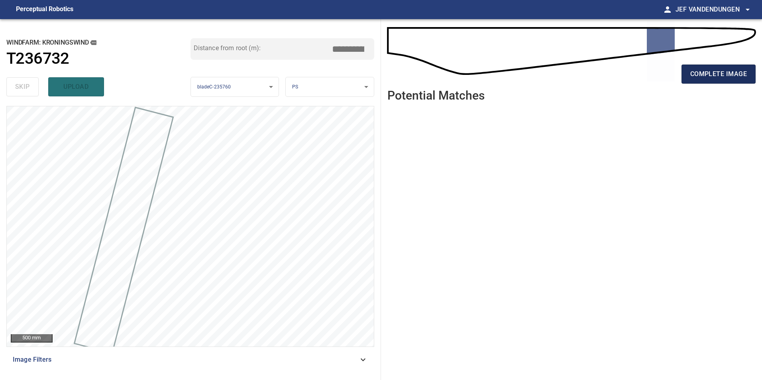
click at [733, 77] on span "complete image" at bounding box center [719, 74] width 57 height 11
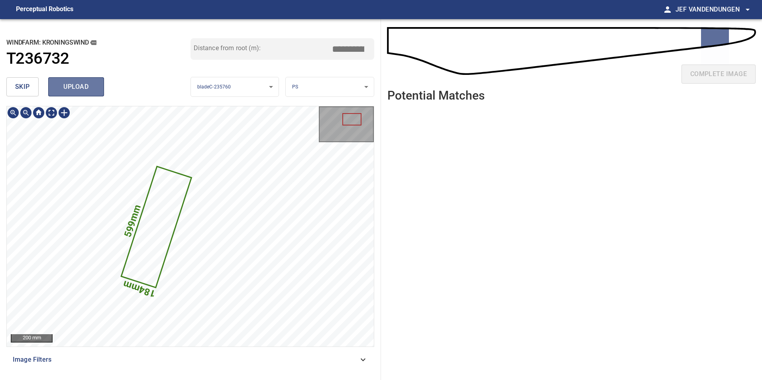
click at [85, 89] on span "upload" at bounding box center [76, 86] width 38 height 11
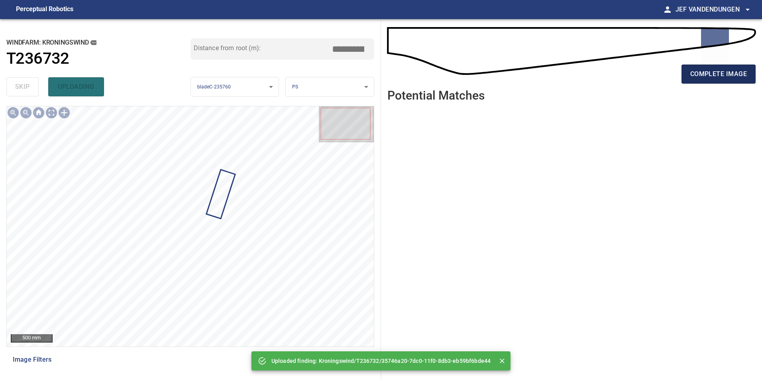
click at [709, 78] on span "complete image" at bounding box center [719, 74] width 57 height 11
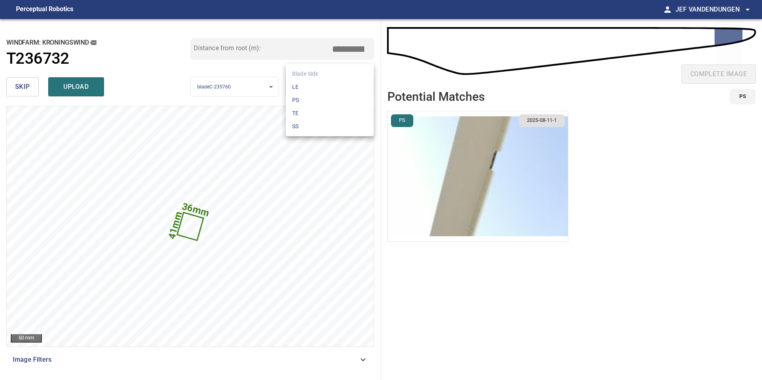
click at [364, 88] on body "**********" at bounding box center [381, 190] width 762 height 380
click at [344, 84] on li "LE" at bounding box center [330, 87] width 88 height 13
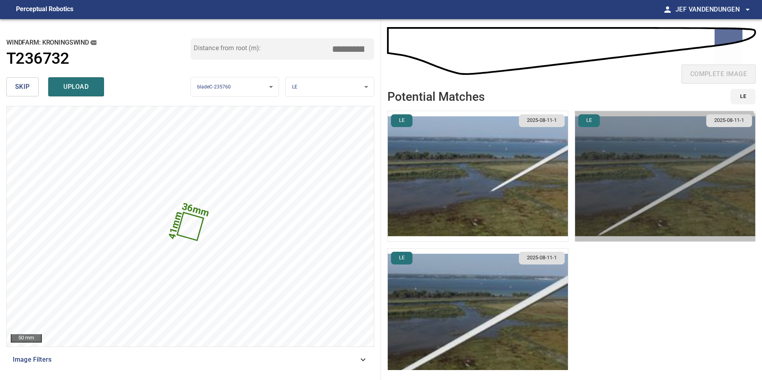
click at [635, 180] on img "button" at bounding box center [665, 176] width 180 height 130
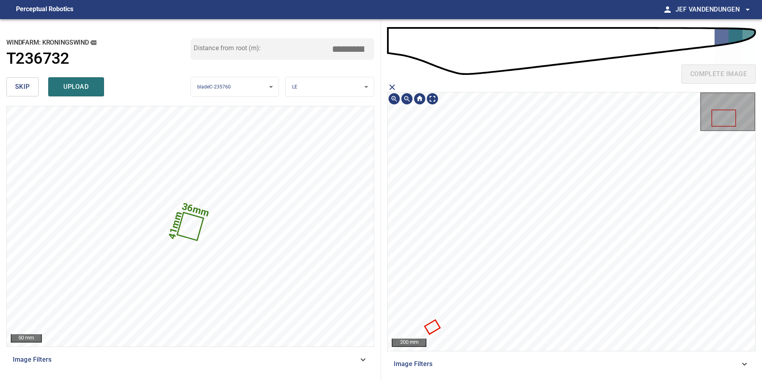
click at [432, 329] on icon at bounding box center [433, 327] width 14 height 13
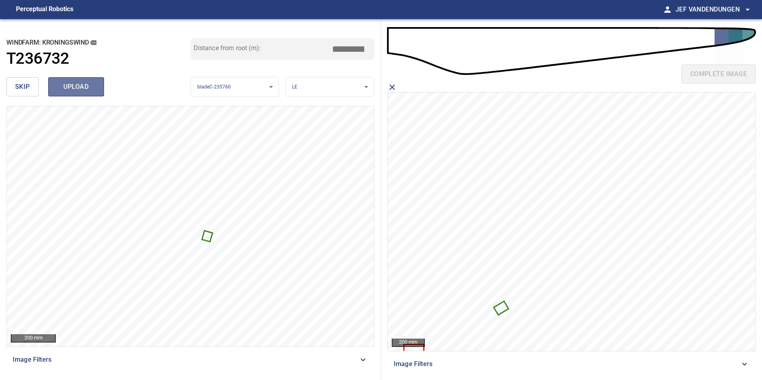
click at [75, 86] on span "upload" at bounding box center [76, 86] width 38 height 11
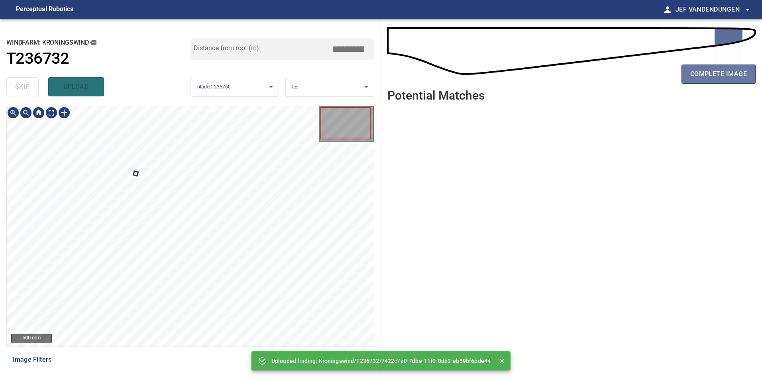
drag, startPoint x: 704, startPoint y: 75, endPoint x: 609, endPoint y: 105, distance: 99.6
click at [704, 75] on span "complete image" at bounding box center [719, 74] width 57 height 11
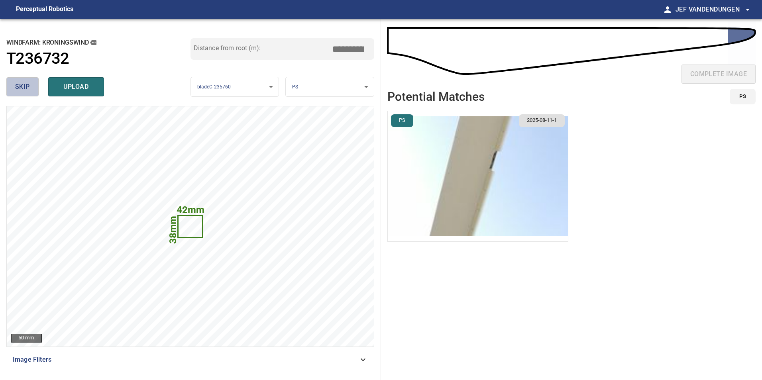
click at [18, 88] on span "skip" at bounding box center [22, 86] width 15 height 11
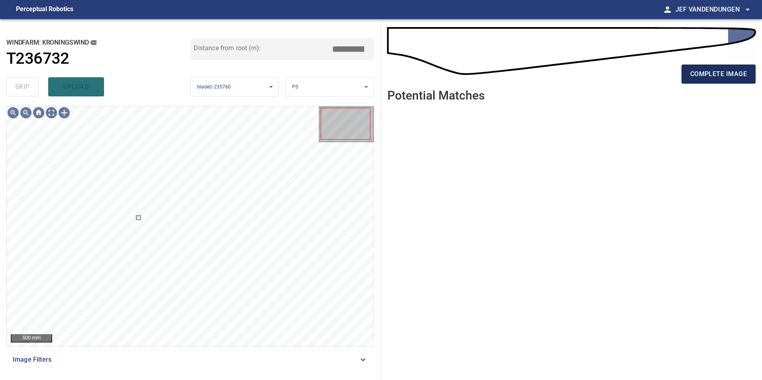
click at [704, 81] on button "complete image" at bounding box center [719, 74] width 74 height 19
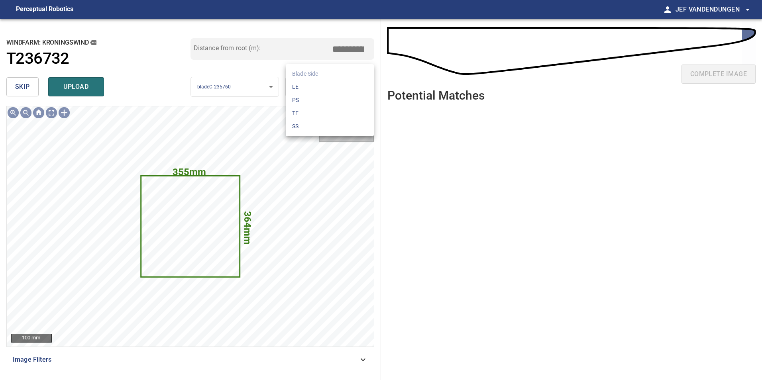
click at [366, 89] on body "**********" at bounding box center [381, 190] width 762 height 380
click at [342, 88] on li "LE" at bounding box center [330, 87] width 88 height 13
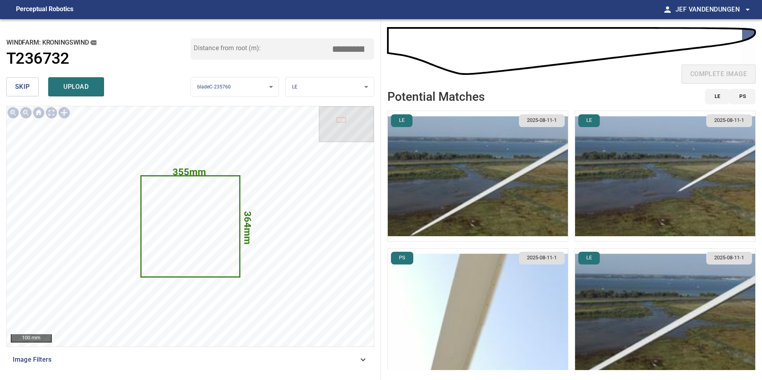
click at [680, 195] on img "button" at bounding box center [665, 176] width 180 height 130
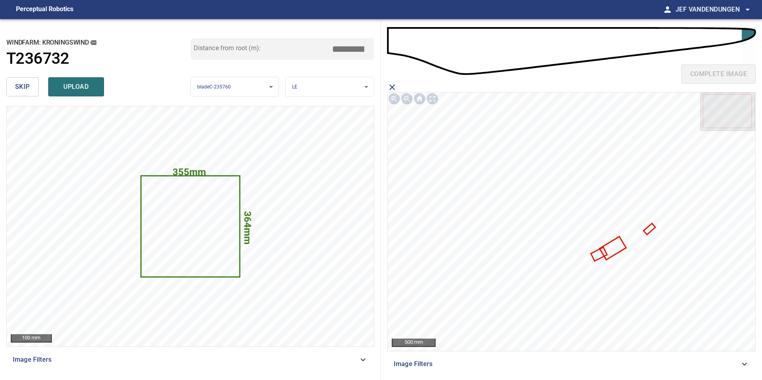
click at [595, 256] on icon at bounding box center [599, 254] width 15 height 12
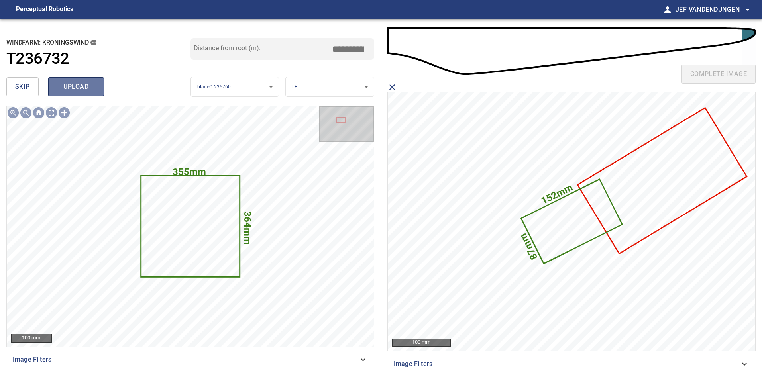
click at [77, 87] on span "upload" at bounding box center [76, 86] width 38 height 11
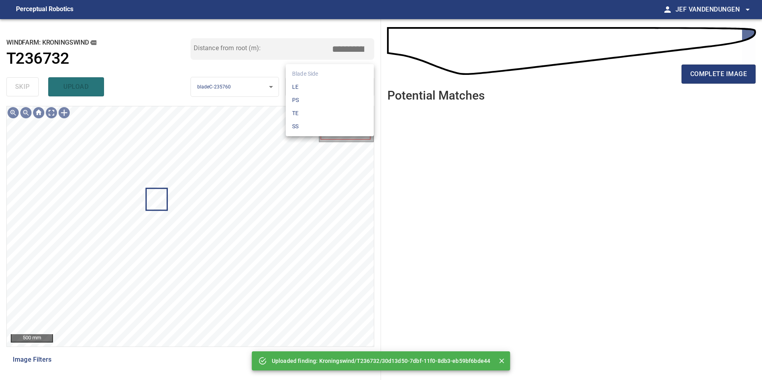
click at [329, 83] on body "**********" at bounding box center [381, 190] width 762 height 380
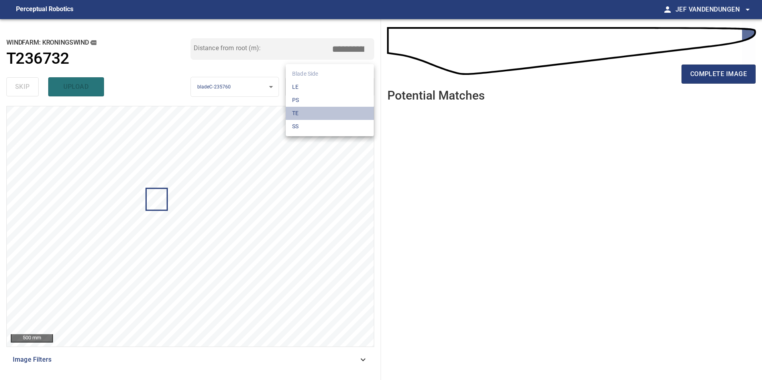
click at [313, 114] on li "TE" at bounding box center [330, 113] width 88 height 13
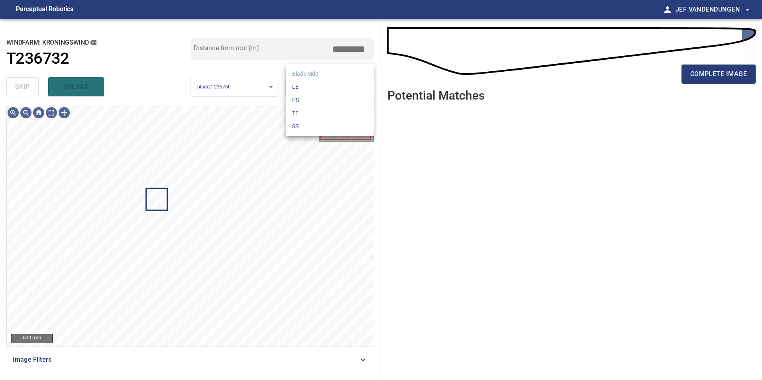
click at [325, 85] on body "**********" at bounding box center [381, 190] width 762 height 380
click at [317, 99] on li "PS" at bounding box center [330, 100] width 88 height 13
click at [320, 87] on body "**********" at bounding box center [381, 190] width 762 height 380
click at [323, 129] on li "SS" at bounding box center [330, 126] width 88 height 13
click at [299, 86] on body "**********" at bounding box center [381, 190] width 762 height 380
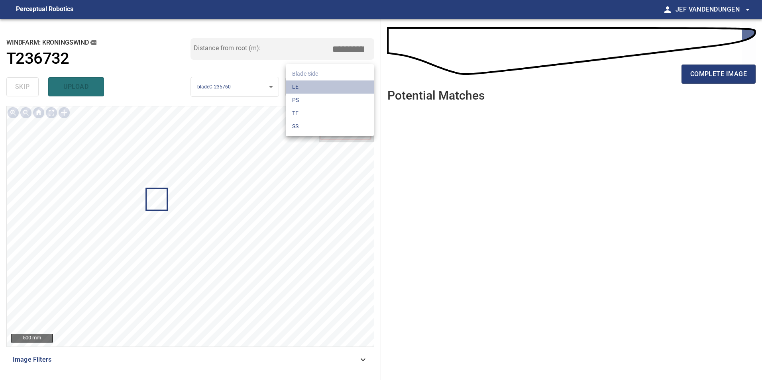
click at [304, 87] on li "LE" at bounding box center [330, 87] width 88 height 13
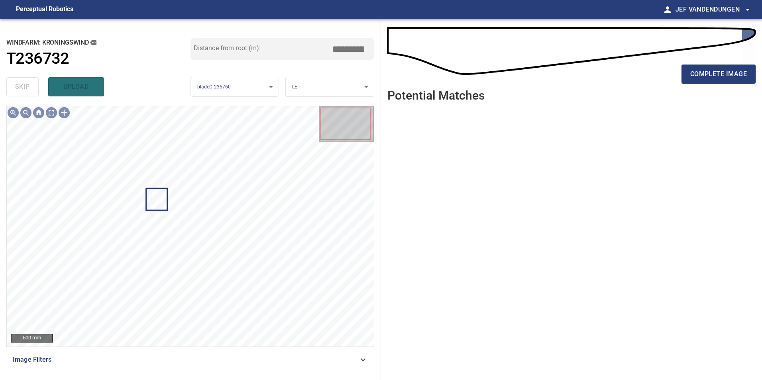
click at [465, 204] on ul at bounding box center [572, 238] width 368 height 260
click at [702, 69] on span "complete image" at bounding box center [719, 74] width 57 height 11
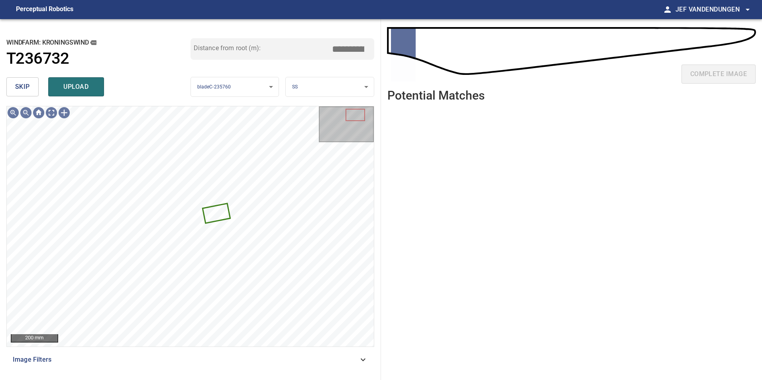
click at [83, 89] on span "upload" at bounding box center [76, 86] width 38 height 11
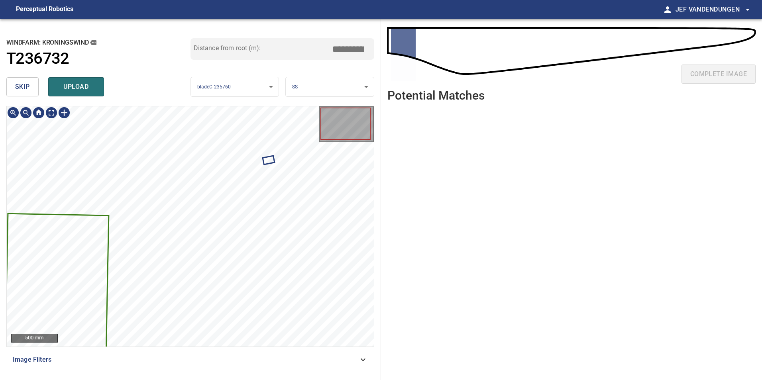
click at [37, 280] on icon at bounding box center [57, 282] width 102 height 136
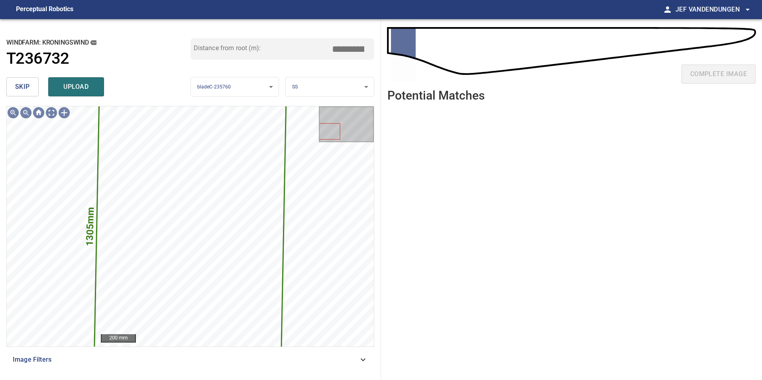
drag, startPoint x: 23, startPoint y: 86, endPoint x: 29, endPoint y: 87, distance: 6.1
click at [24, 86] on span "skip" at bounding box center [22, 86] width 15 height 11
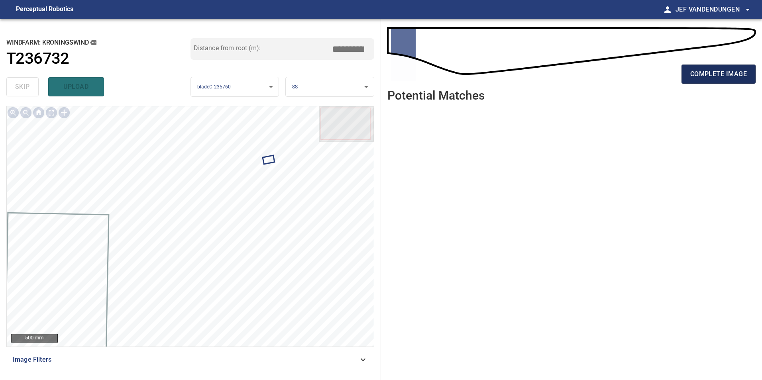
click at [728, 71] on span "complete image" at bounding box center [719, 74] width 57 height 11
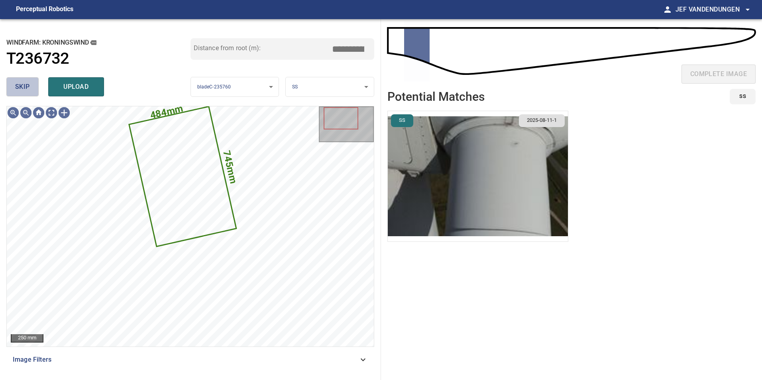
click at [17, 90] on span "skip" at bounding box center [22, 86] width 15 height 11
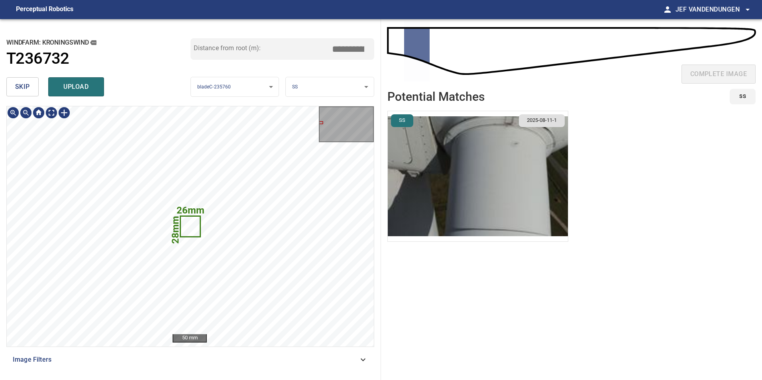
click at [193, 228] on icon at bounding box center [190, 227] width 18 height 20
click at [18, 86] on span "skip" at bounding box center [22, 86] width 15 height 11
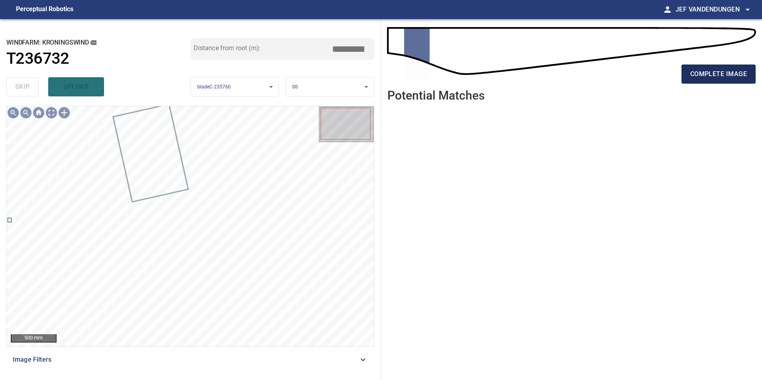
click at [712, 69] on button "complete image" at bounding box center [719, 74] width 74 height 19
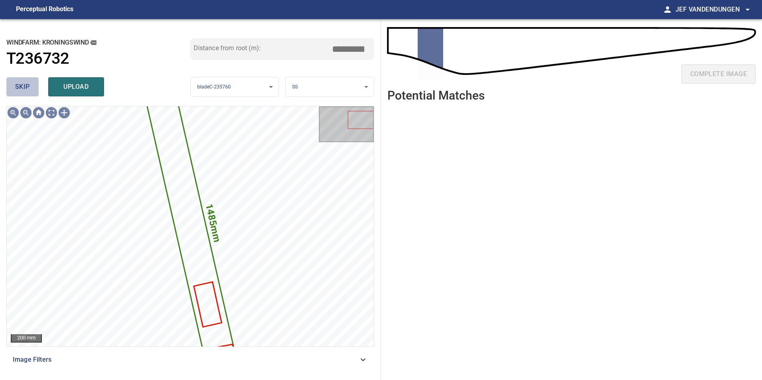
click at [21, 89] on span "skip" at bounding box center [22, 86] width 15 height 11
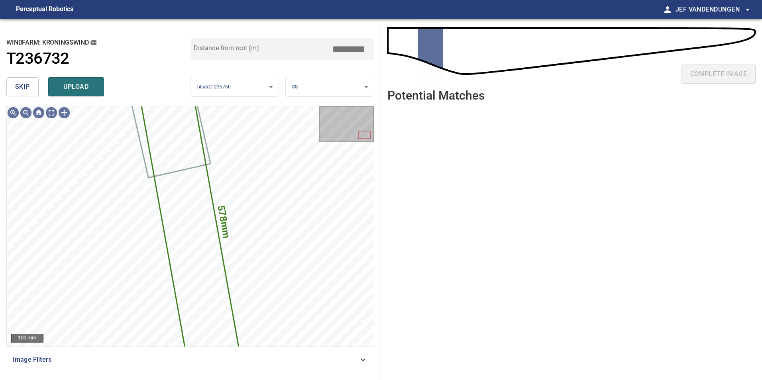
click at [25, 87] on span "skip" at bounding box center [22, 86] width 15 height 11
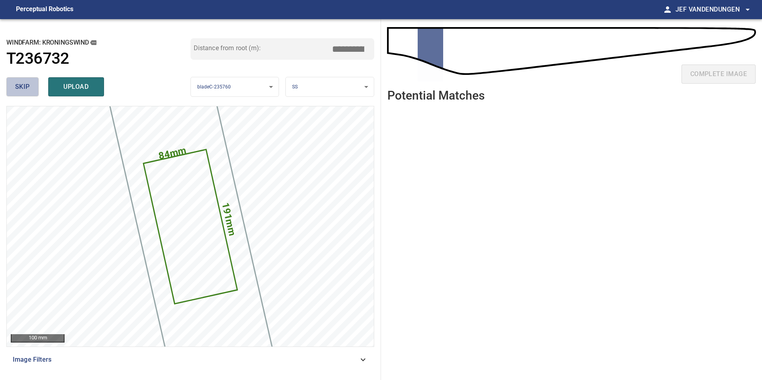
click at [24, 87] on span "skip" at bounding box center [22, 86] width 15 height 11
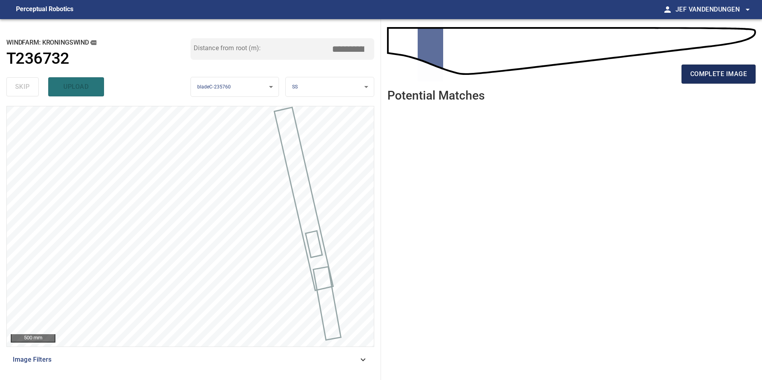
click at [724, 77] on span "complete image" at bounding box center [719, 74] width 57 height 11
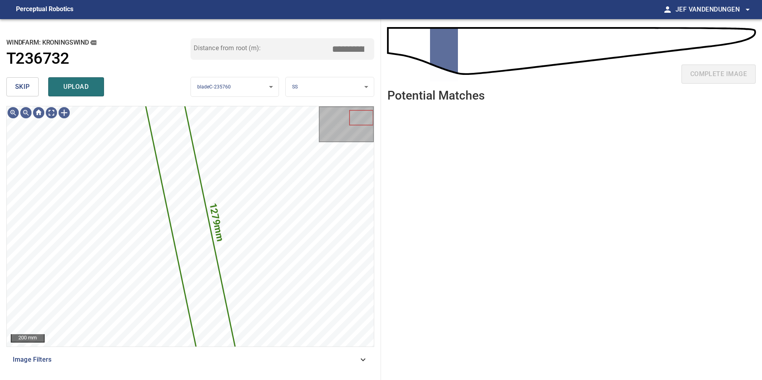
drag, startPoint x: 21, startPoint y: 85, endPoint x: 24, endPoint y: 89, distance: 4.9
click at [21, 85] on span "skip" at bounding box center [22, 86] width 15 height 11
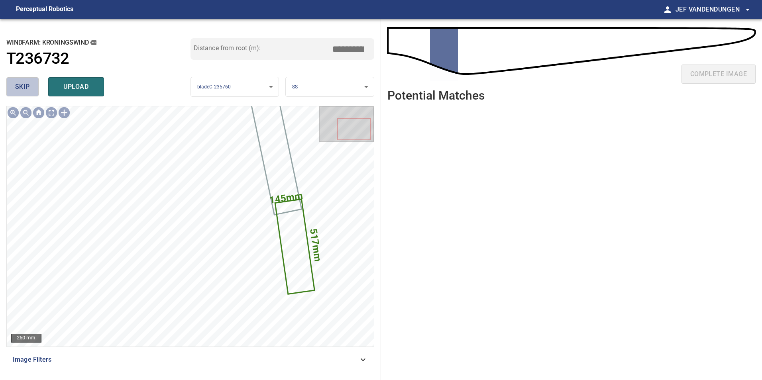
click at [18, 90] on span "skip" at bounding box center [22, 86] width 15 height 11
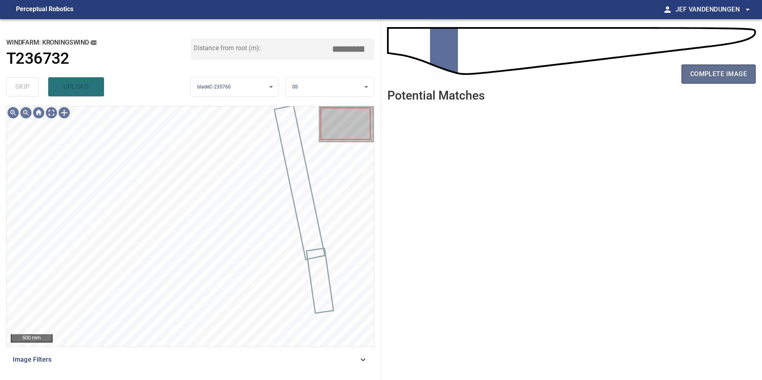
drag, startPoint x: 744, startPoint y: 71, endPoint x: 736, endPoint y: 73, distance: 7.8
click at [743, 71] on span "complete image" at bounding box center [719, 74] width 57 height 11
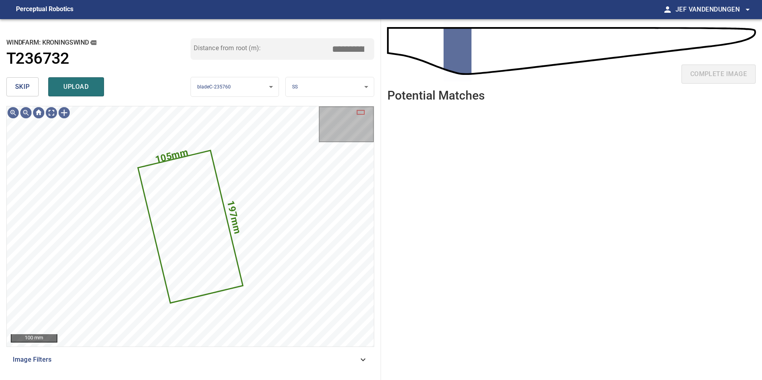
drag, startPoint x: 22, startPoint y: 89, endPoint x: 28, endPoint y: 88, distance: 5.6
click at [22, 88] on span "skip" at bounding box center [22, 86] width 15 height 11
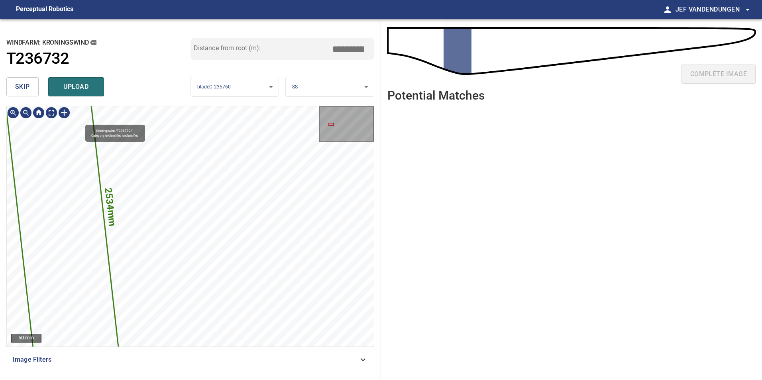
click at [87, 127] on icon at bounding box center [60, 212] width 276 height 1726
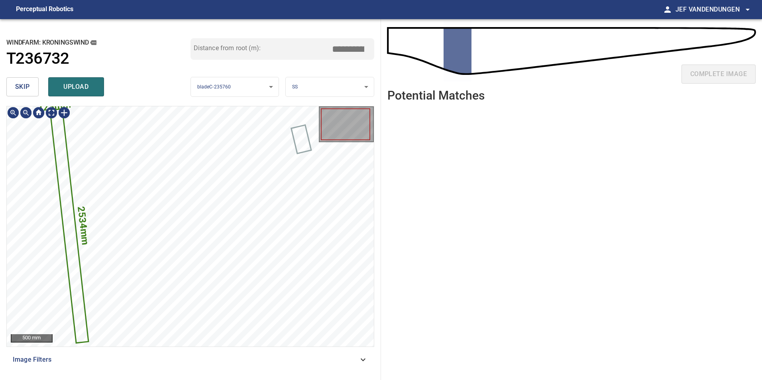
click at [23, 78] on button "skip" at bounding box center [22, 86] width 32 height 19
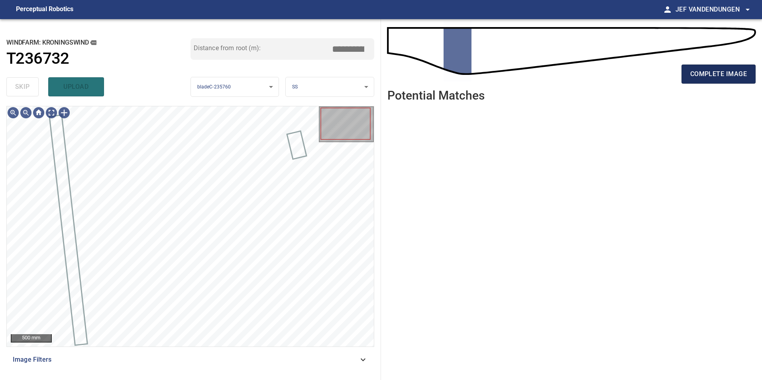
click at [732, 81] on button "complete image" at bounding box center [719, 74] width 74 height 19
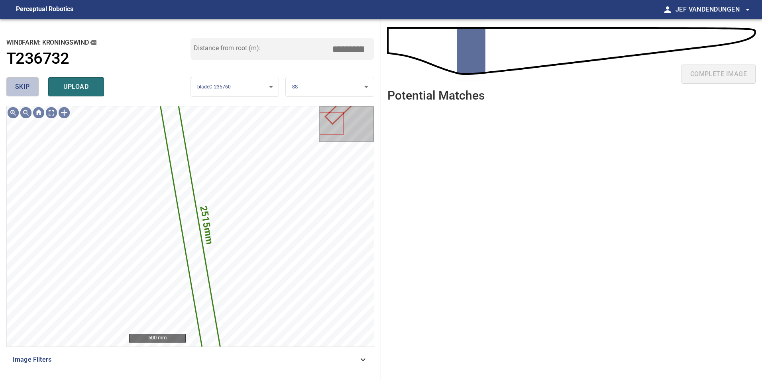
click at [22, 88] on span "skip" at bounding box center [22, 86] width 15 height 11
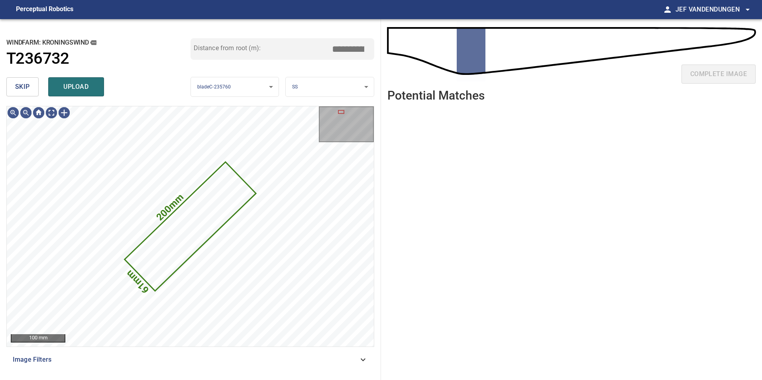
drag, startPoint x: 17, startPoint y: 83, endPoint x: 22, endPoint y: 85, distance: 4.5
click at [20, 83] on span "skip" at bounding box center [22, 86] width 15 height 11
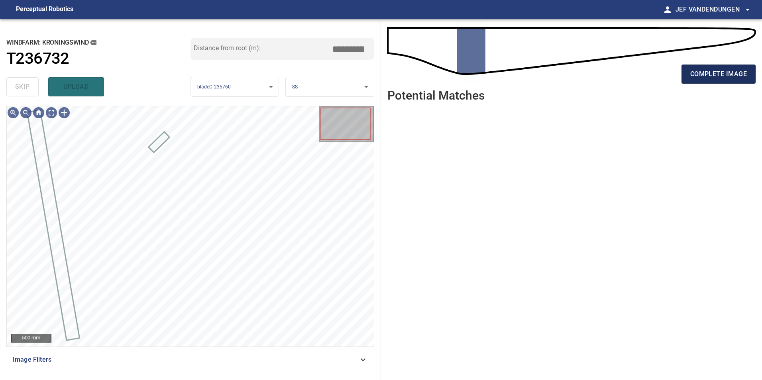
click at [718, 69] on span "complete image" at bounding box center [719, 74] width 57 height 11
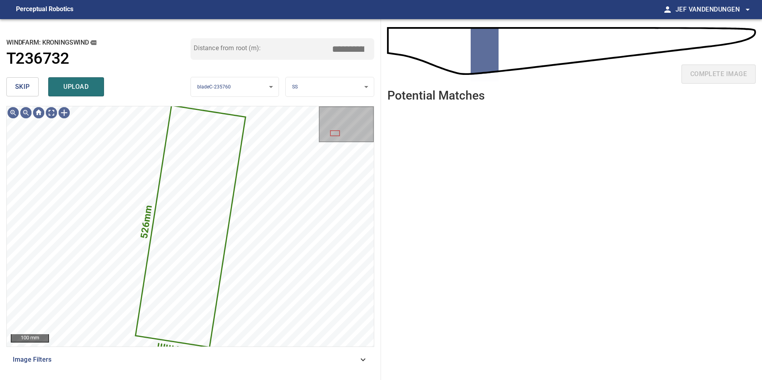
click at [24, 81] on button "skip" at bounding box center [22, 86] width 32 height 19
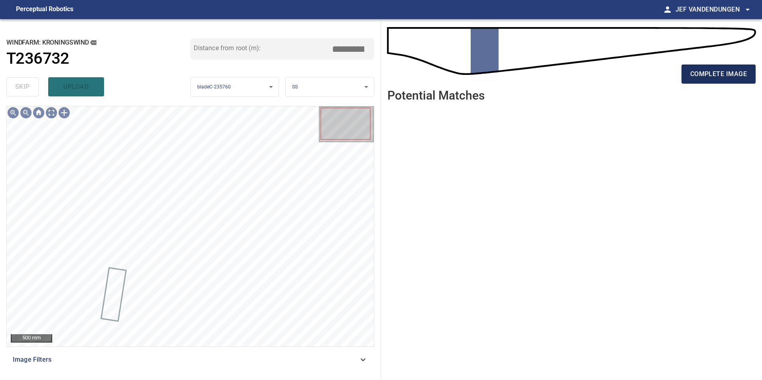
click at [696, 73] on span "complete image" at bounding box center [719, 74] width 57 height 11
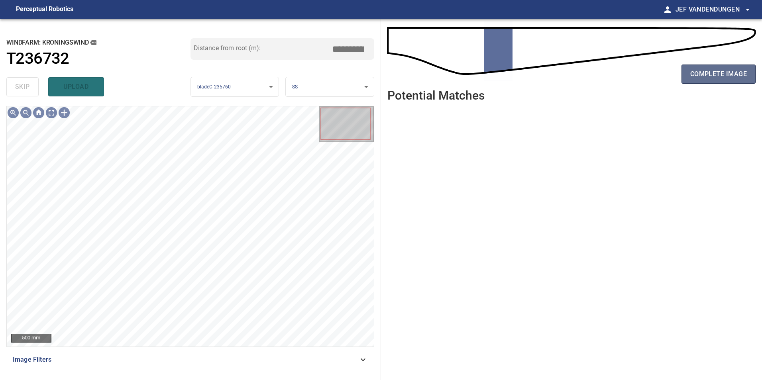
click at [720, 77] on span "complete image" at bounding box center [719, 74] width 57 height 11
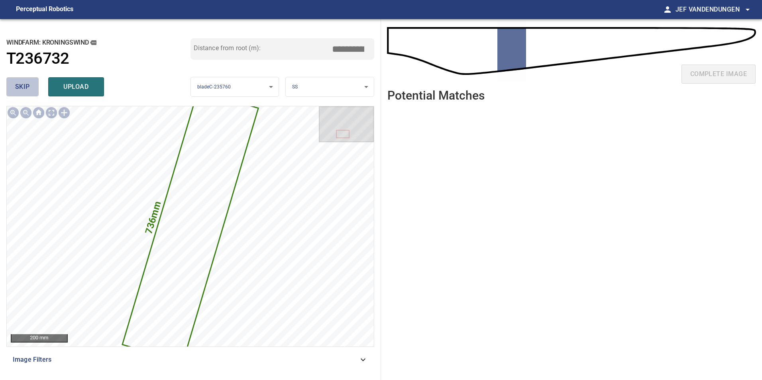
click at [22, 85] on span "skip" at bounding box center [22, 86] width 15 height 11
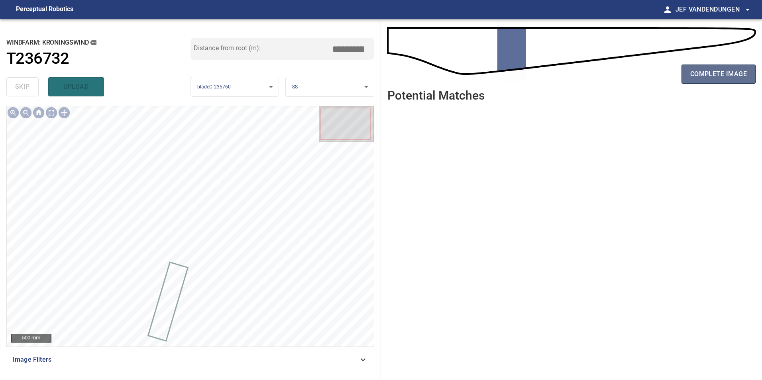
click at [726, 81] on button "complete image" at bounding box center [719, 74] width 74 height 19
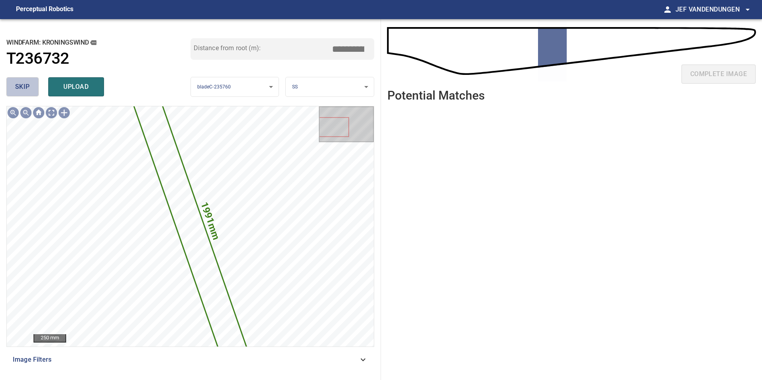
click at [16, 90] on span "skip" at bounding box center [22, 86] width 15 height 11
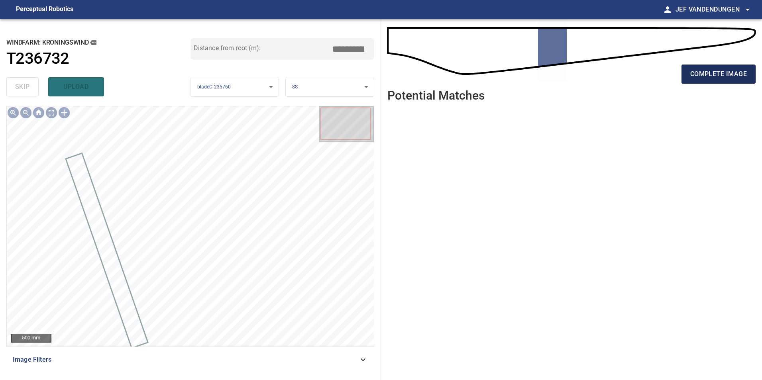
click at [722, 77] on span "complete image" at bounding box center [719, 74] width 57 height 11
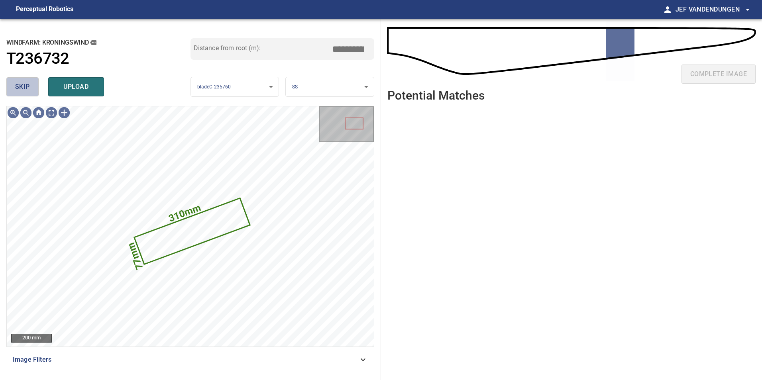
click at [30, 91] on button "skip" at bounding box center [22, 86] width 32 height 19
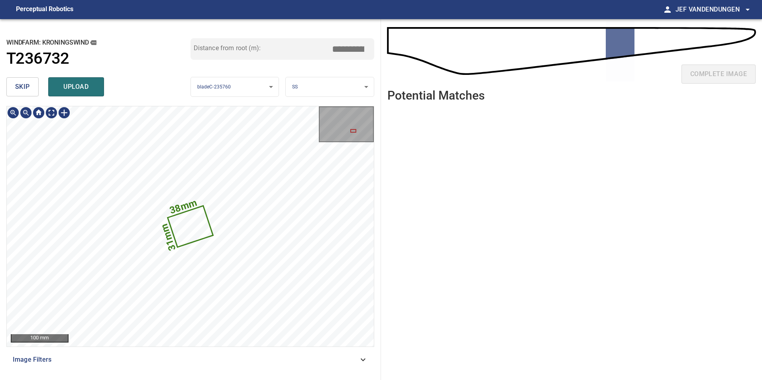
click at [191, 232] on icon at bounding box center [190, 227] width 44 height 40
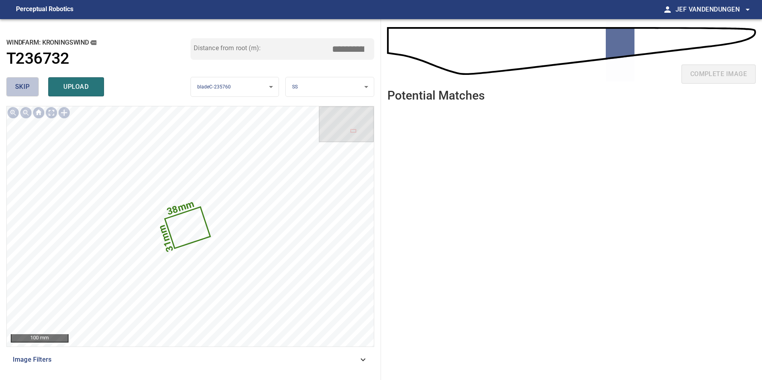
click at [18, 87] on span "skip" at bounding box center [22, 86] width 15 height 11
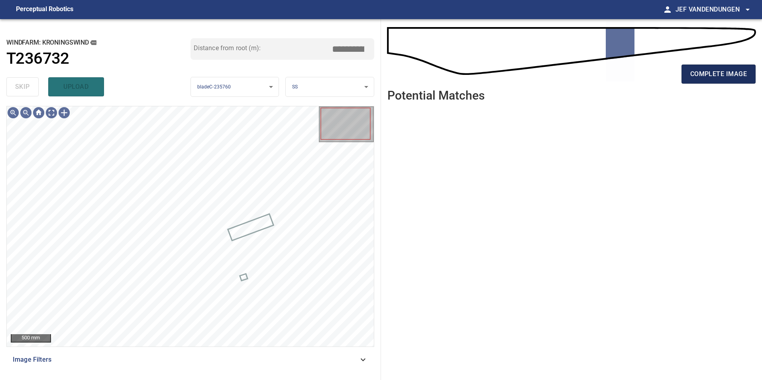
click at [733, 74] on span "complete image" at bounding box center [719, 74] width 57 height 11
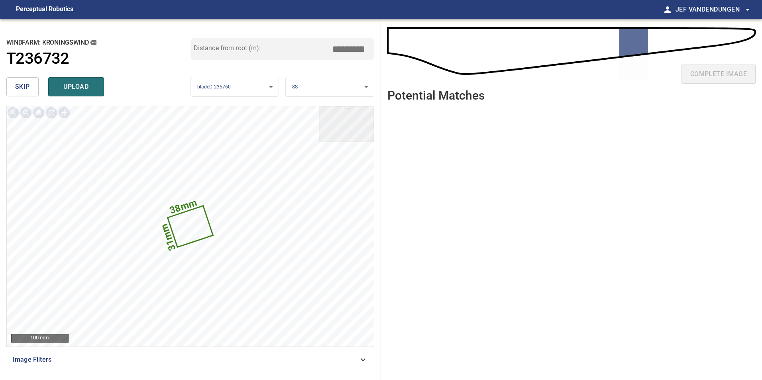
click at [23, 86] on span "skip" at bounding box center [22, 86] width 15 height 11
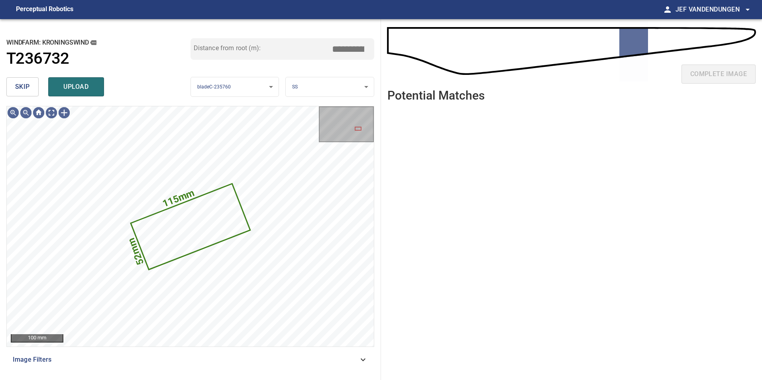
click at [25, 85] on span "skip" at bounding box center [22, 86] width 15 height 11
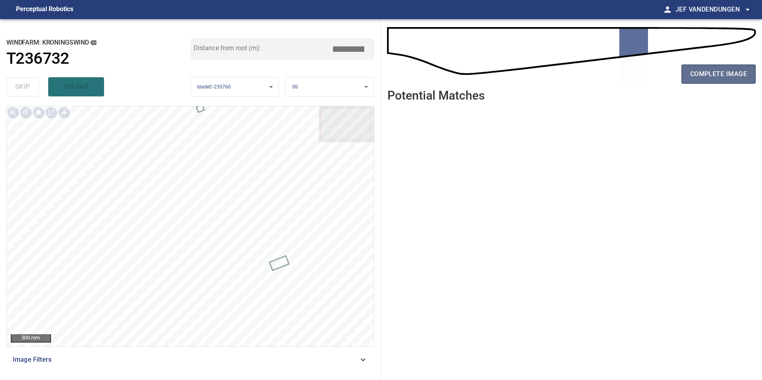
drag, startPoint x: 724, startPoint y: 67, endPoint x: 722, endPoint y: 72, distance: 4.8
click at [722, 71] on button "complete image" at bounding box center [719, 74] width 74 height 19
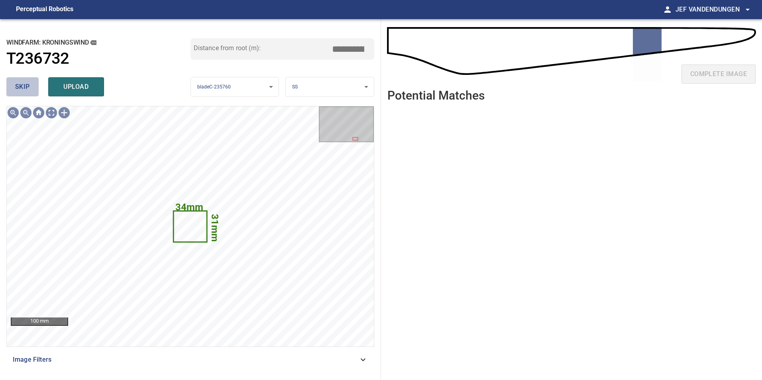
drag, startPoint x: 22, startPoint y: 88, endPoint x: 43, endPoint y: 86, distance: 20.4
click at [22, 88] on span "skip" at bounding box center [22, 86] width 15 height 11
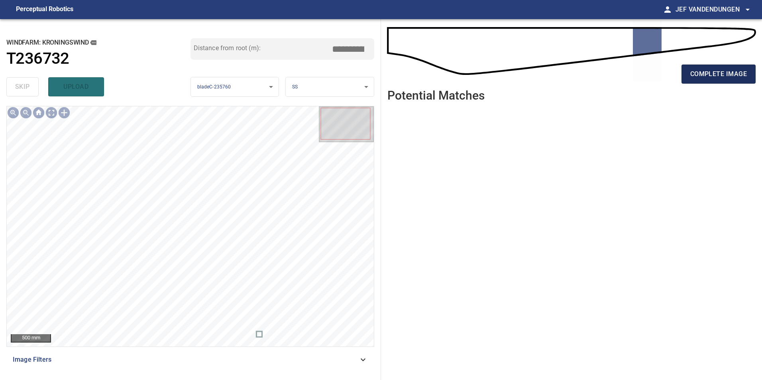
click at [713, 77] on span "complete image" at bounding box center [719, 74] width 57 height 11
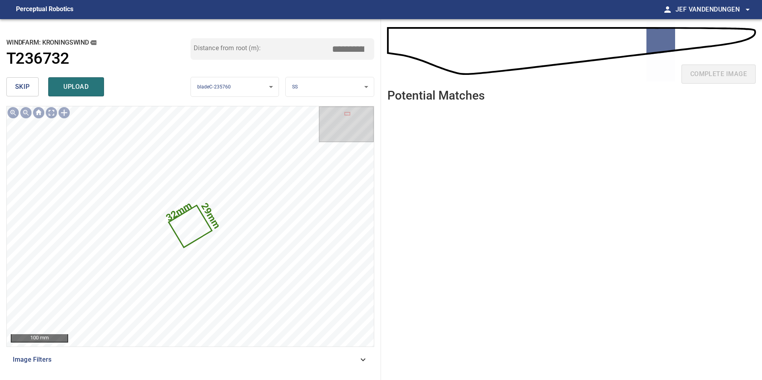
click at [19, 84] on span "skip" at bounding box center [22, 86] width 15 height 11
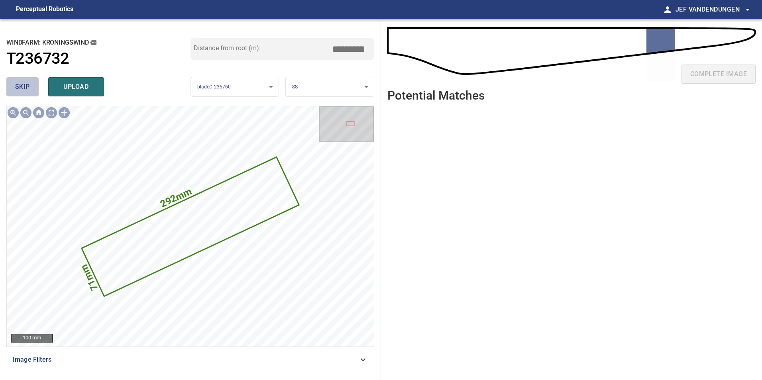
drag, startPoint x: 15, startPoint y: 87, endPoint x: 20, endPoint y: 87, distance: 4.4
click at [16, 87] on span "skip" at bounding box center [22, 86] width 15 height 11
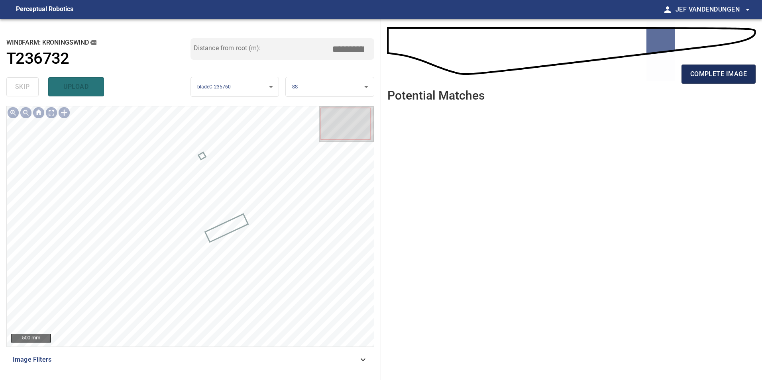
click at [736, 78] on button "complete image" at bounding box center [719, 74] width 74 height 19
click at [736, 76] on span "complete image" at bounding box center [719, 74] width 57 height 11
